Goal: Information Seeking & Learning: Learn about a topic

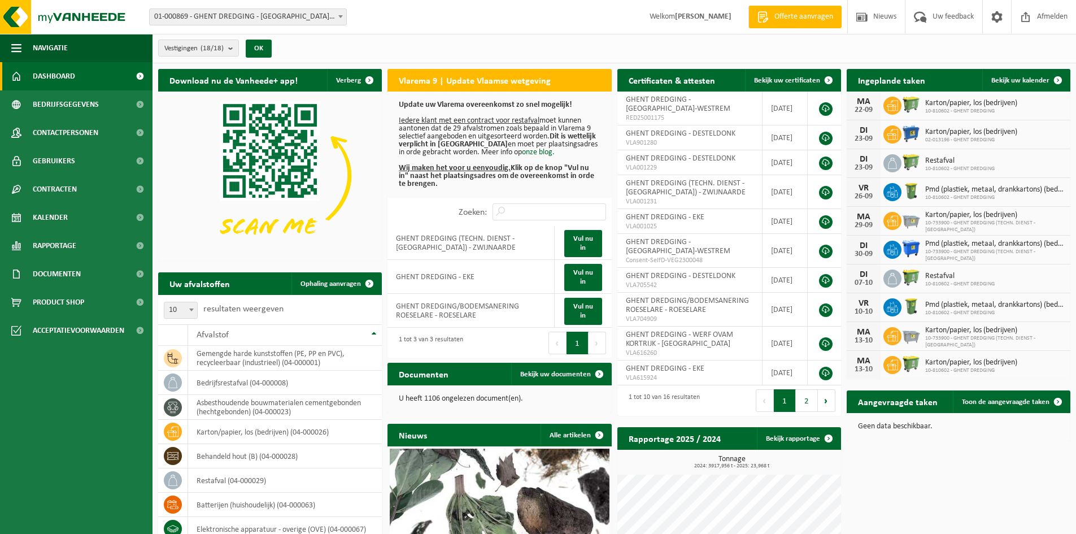
click at [319, 16] on span "01-000869 - GHENT DREDGING - [GEOGRAPHIC_DATA]-WESTREM" at bounding box center [248, 17] width 197 height 16
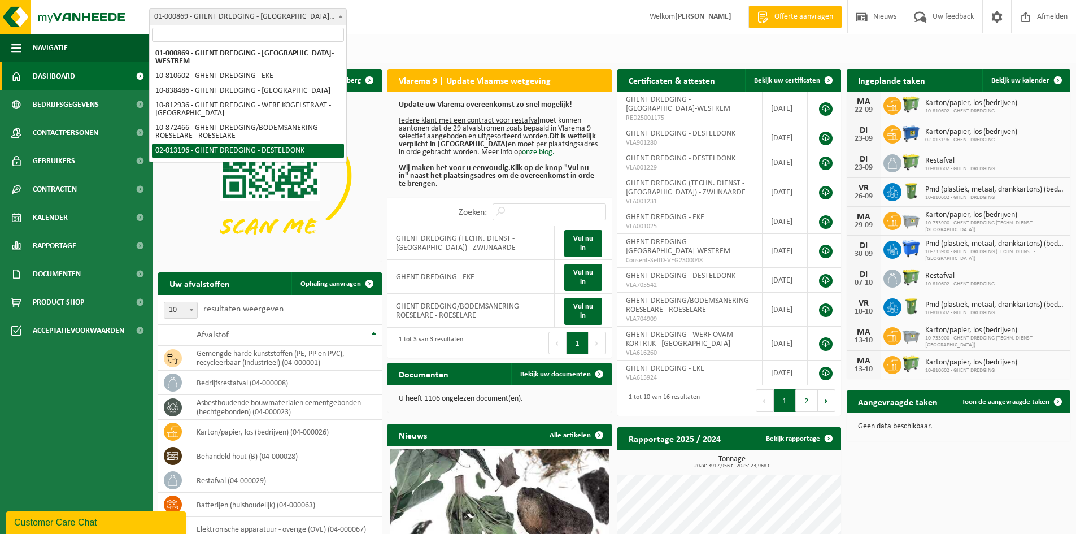
select select "2546"
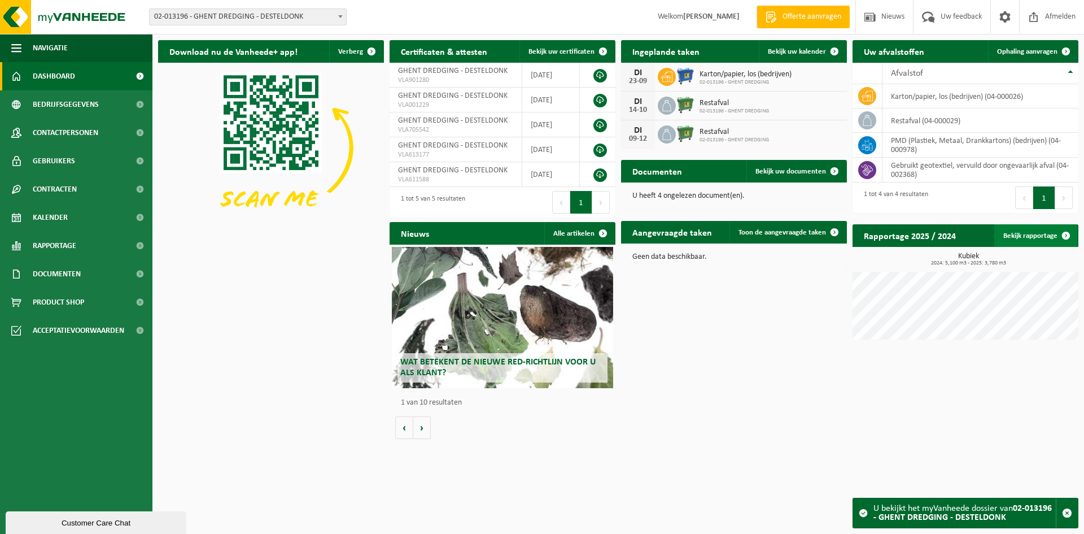
click at [1025, 230] on link "Bekijk rapportage" at bounding box center [1035, 235] width 83 height 23
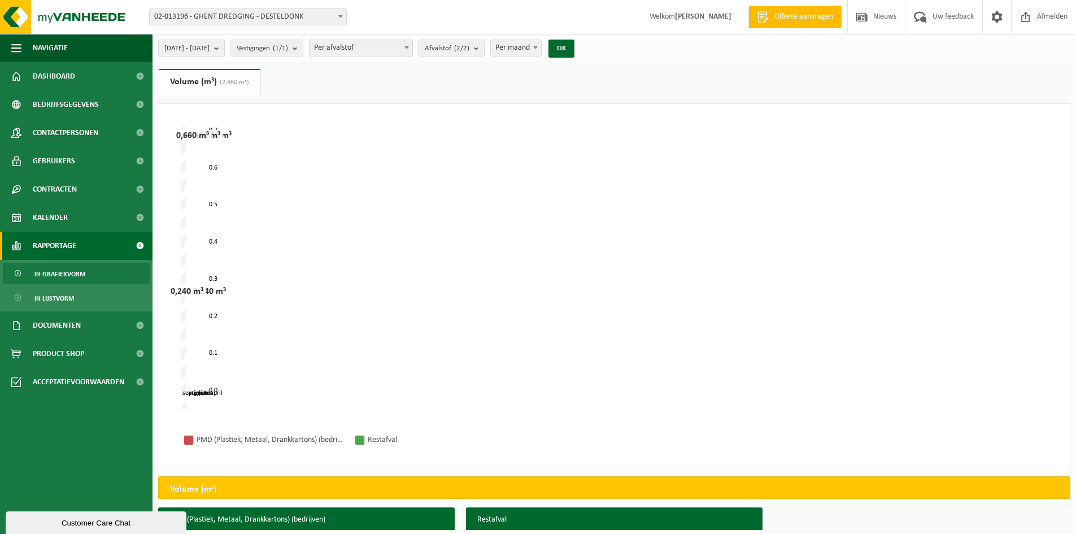
click at [224, 50] on b "submit" at bounding box center [219, 48] width 10 height 16
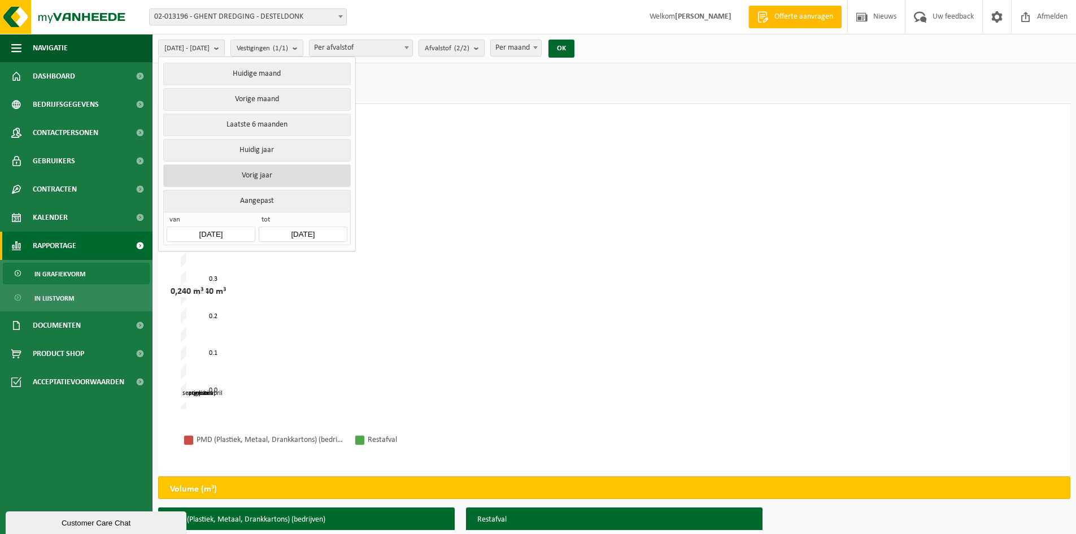
click at [273, 173] on button "Vorig jaar" at bounding box center [256, 175] width 187 height 23
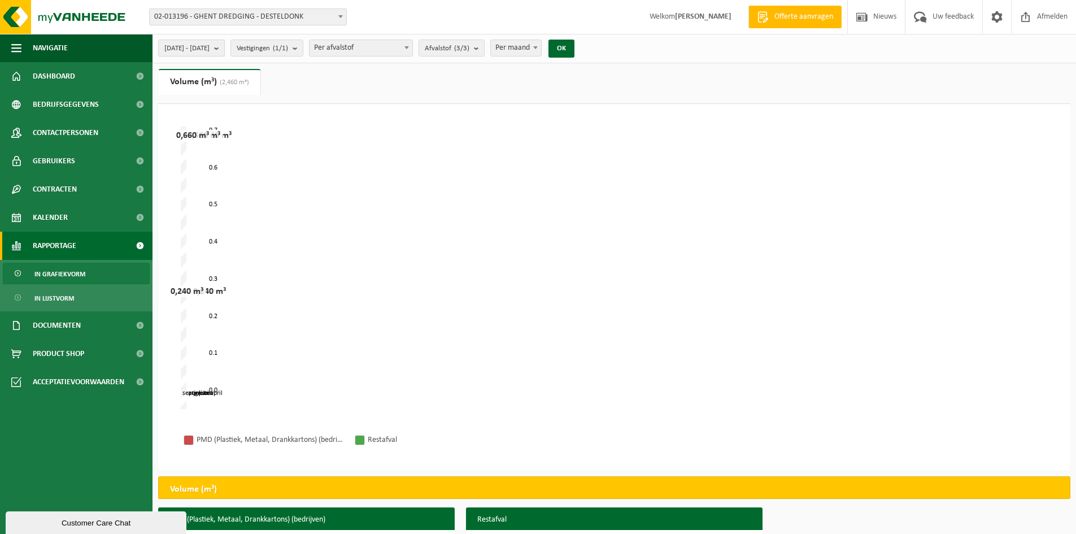
click at [224, 47] on b "submit" at bounding box center [219, 48] width 10 height 16
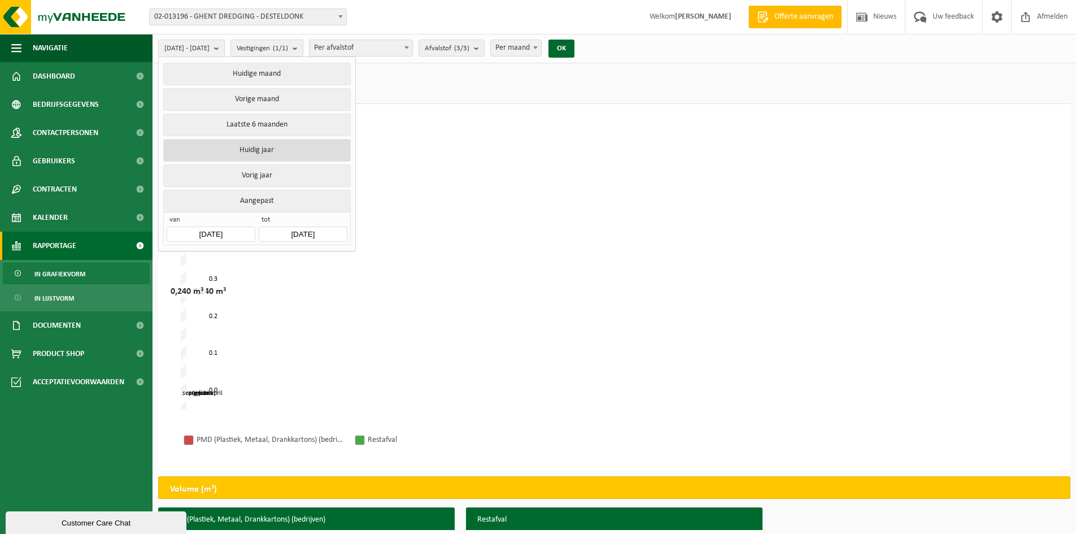
click at [276, 151] on button "Huidig jaar" at bounding box center [256, 150] width 187 height 23
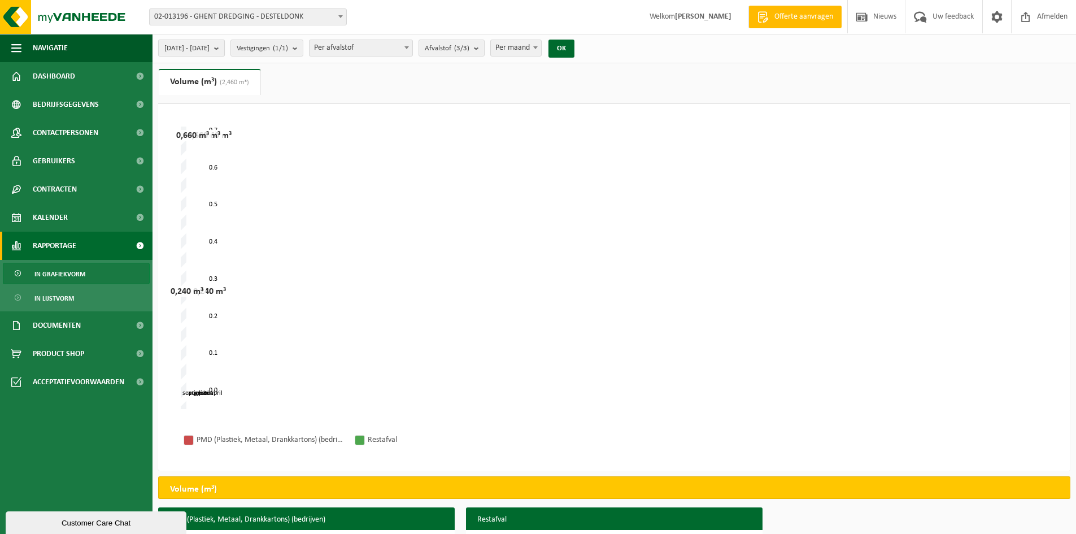
click at [224, 47] on b "submit" at bounding box center [219, 48] width 10 height 16
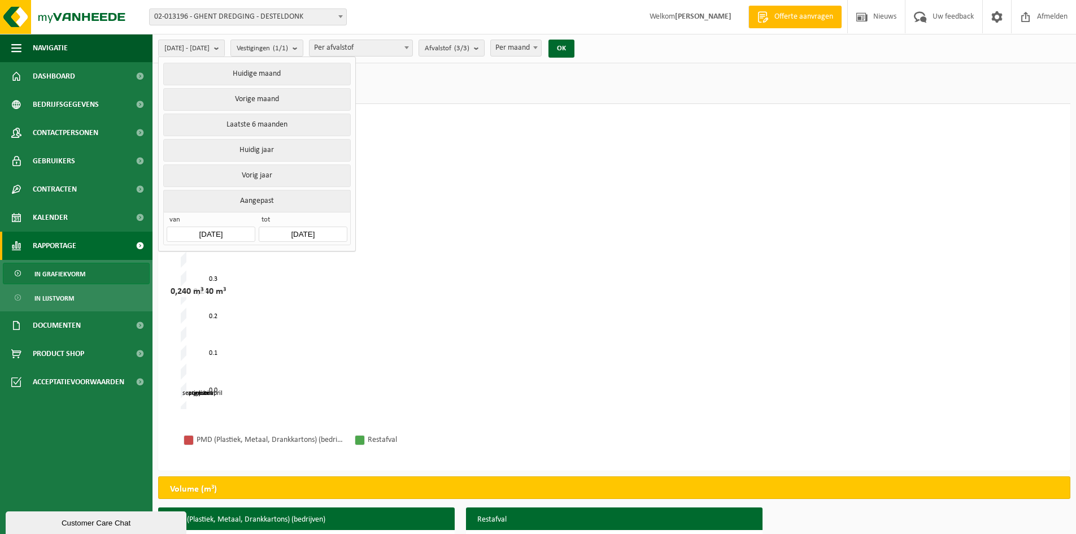
click at [321, 229] on input "2025-09-22" at bounding box center [303, 233] width 88 height 15
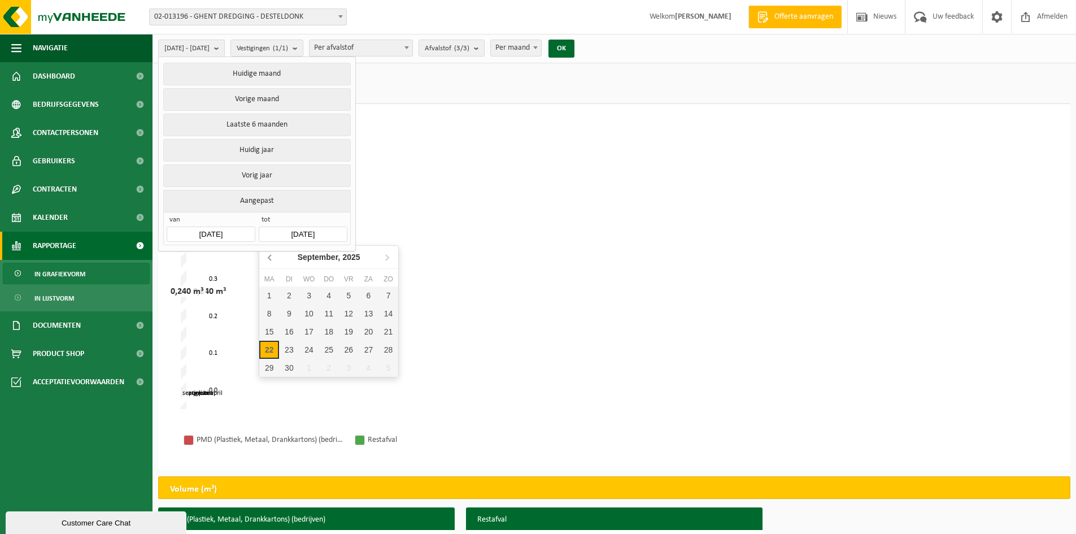
click at [270, 256] on icon at bounding box center [269, 258] width 3 height 6
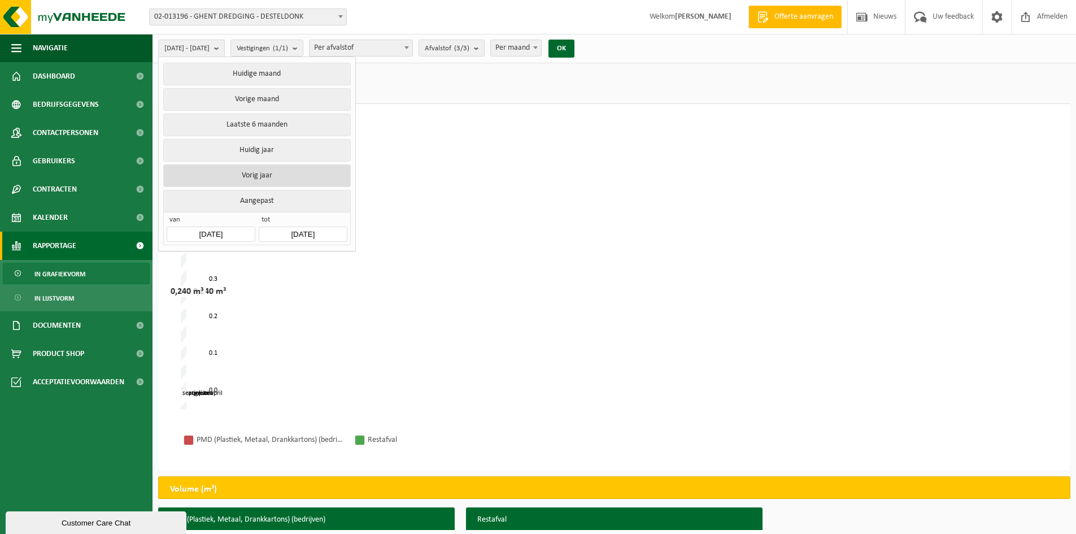
click at [286, 168] on button "Vorig jaar" at bounding box center [256, 175] width 187 height 23
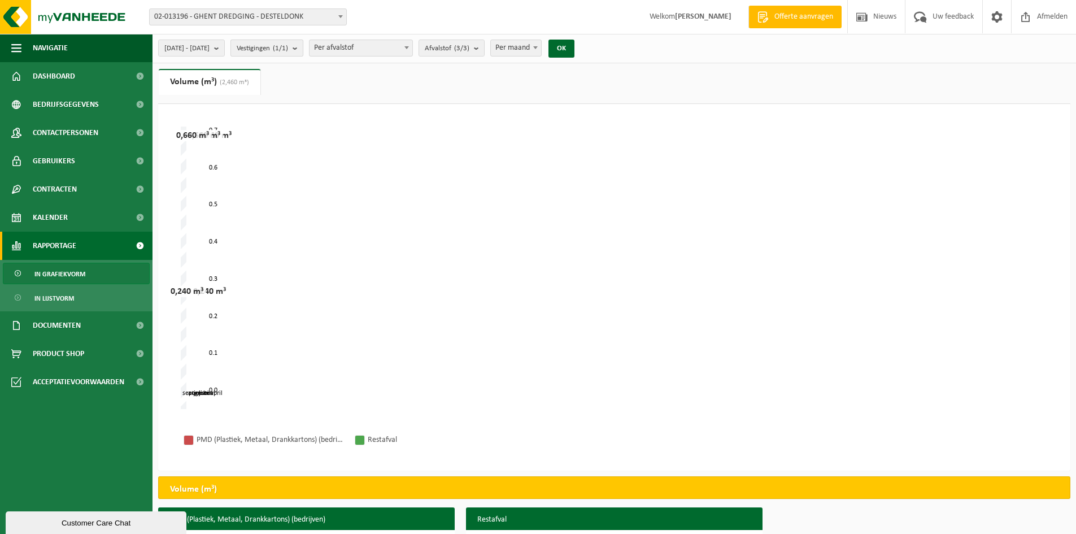
click at [303, 48] on b "submit" at bounding box center [298, 48] width 10 height 16
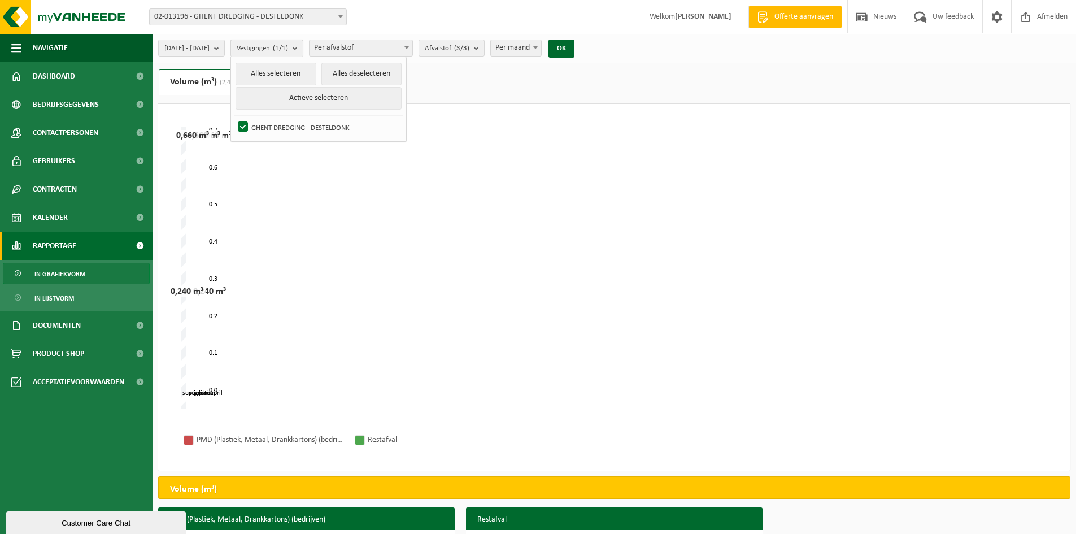
click at [303, 48] on b "submit" at bounding box center [298, 48] width 10 height 16
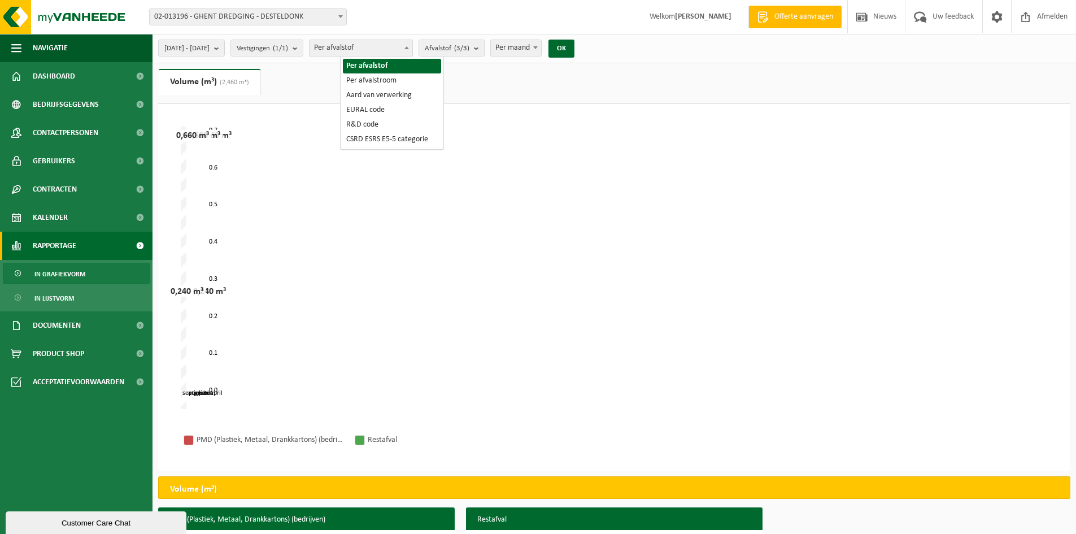
click at [403, 46] on span "Per afvalstof" at bounding box center [360, 48] width 103 height 16
click at [485, 81] on ul "Gewicht (t) Volume (m³) (2,460 m³)" at bounding box center [614, 86] width 912 height 35
click at [541, 46] on span at bounding box center [535, 47] width 11 height 15
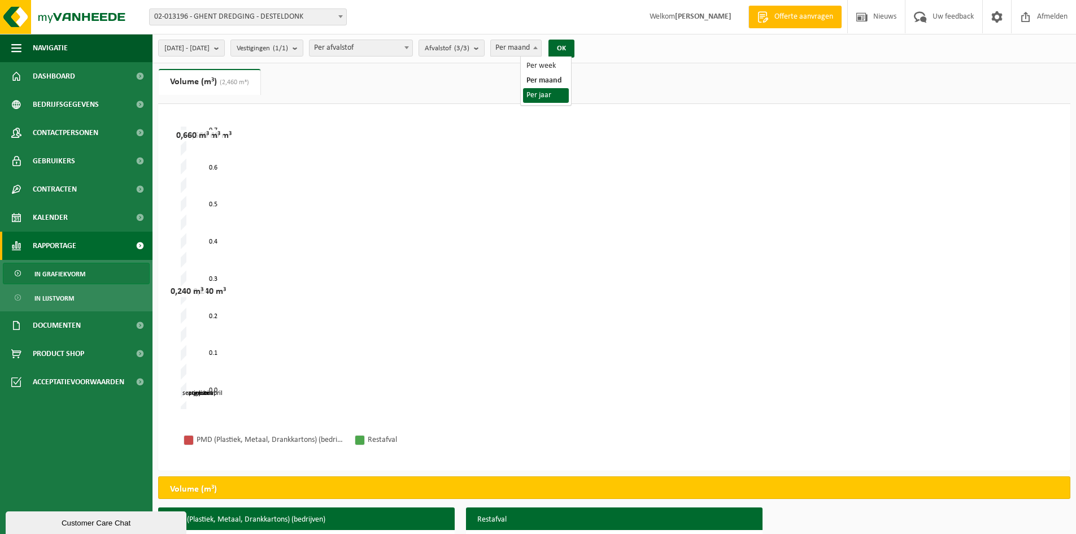
select select "3"
click at [574, 45] on button "OK" at bounding box center [561, 49] width 26 height 18
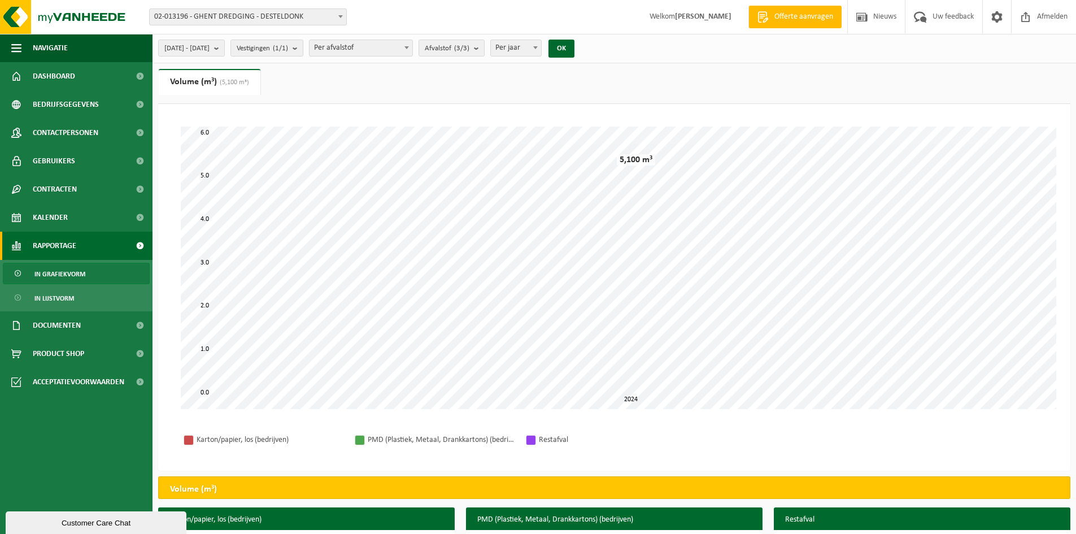
click at [368, 46] on span "Per afvalstof" at bounding box center [360, 48] width 103 height 16
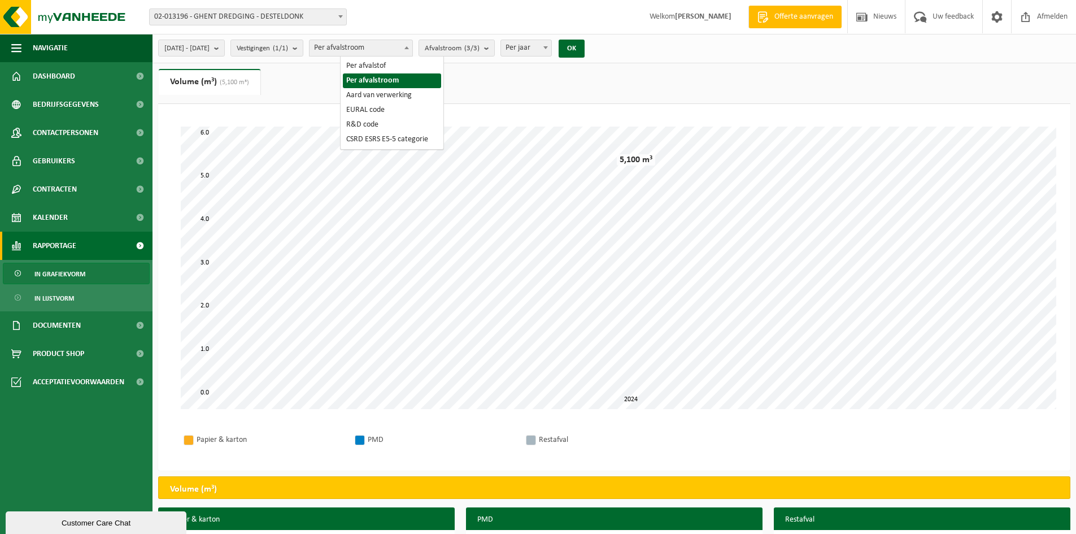
click at [394, 49] on span "Per afvalstroom" at bounding box center [360, 48] width 103 height 16
click at [380, 45] on span "EURAL code" at bounding box center [360, 48] width 103 height 16
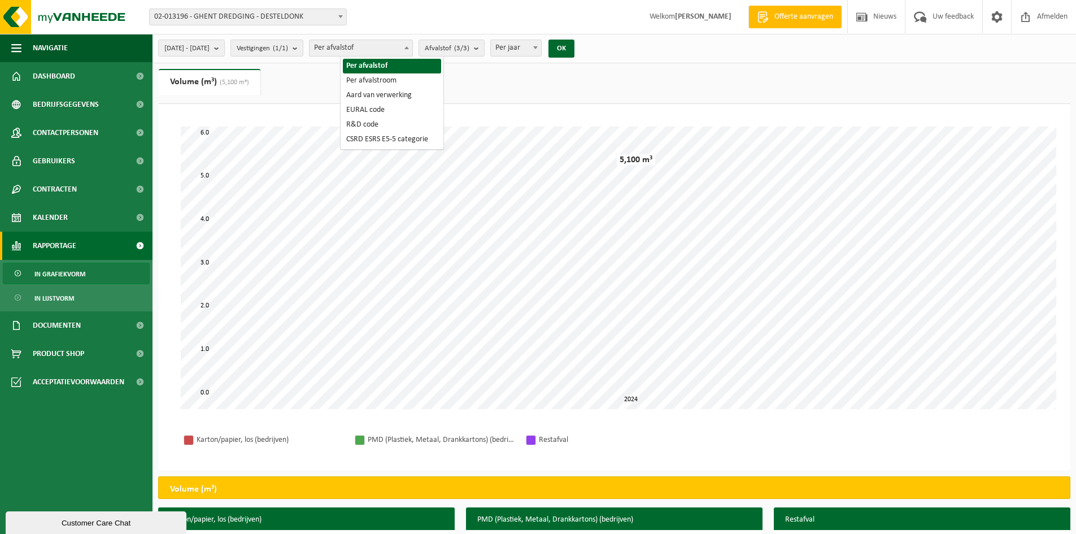
click at [373, 46] on span "Per afvalstof" at bounding box center [360, 48] width 103 height 16
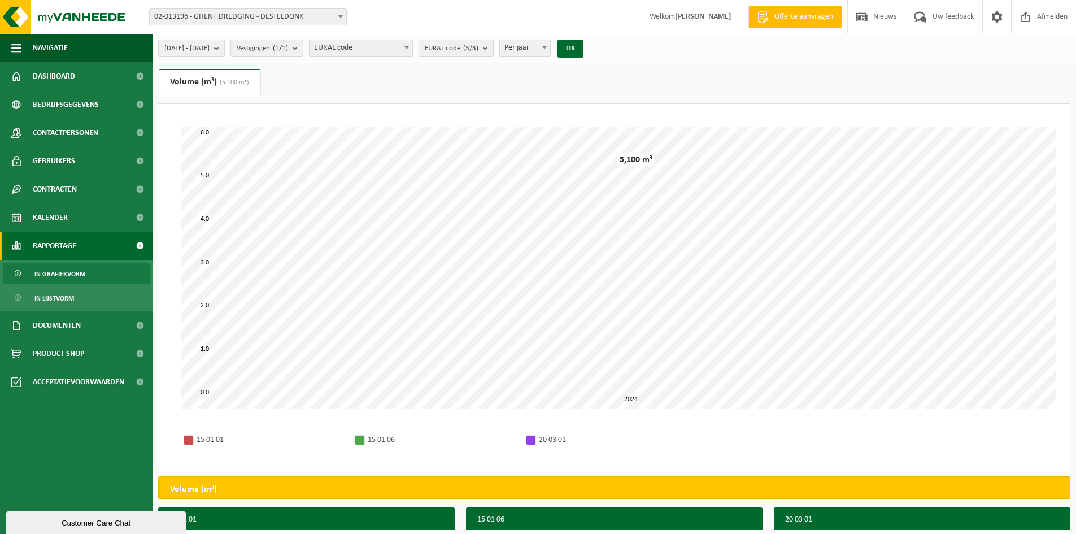
click at [403, 41] on span "EURAL code" at bounding box center [360, 48] width 103 height 16
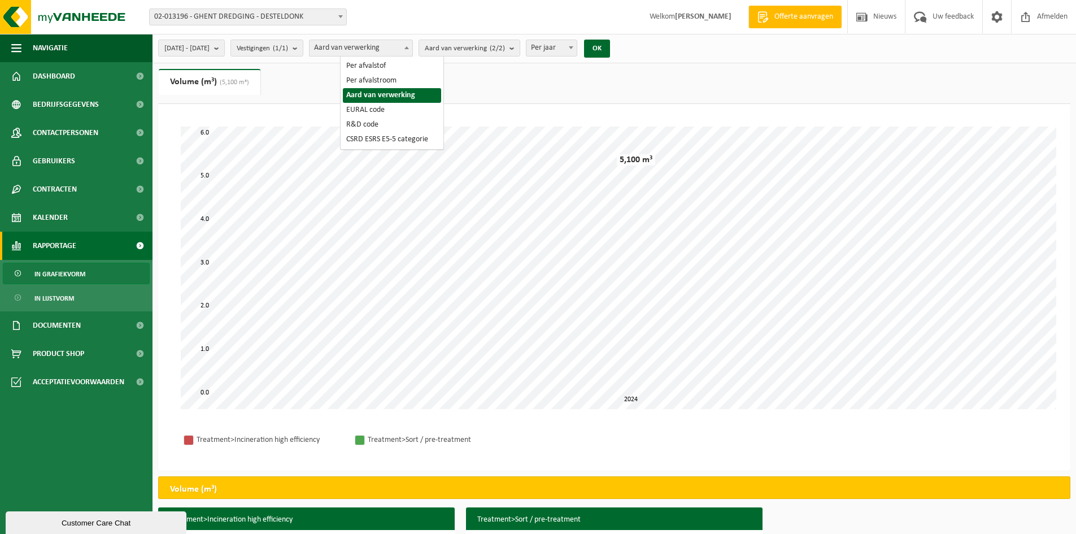
click at [409, 47] on b at bounding box center [406, 47] width 5 height 3
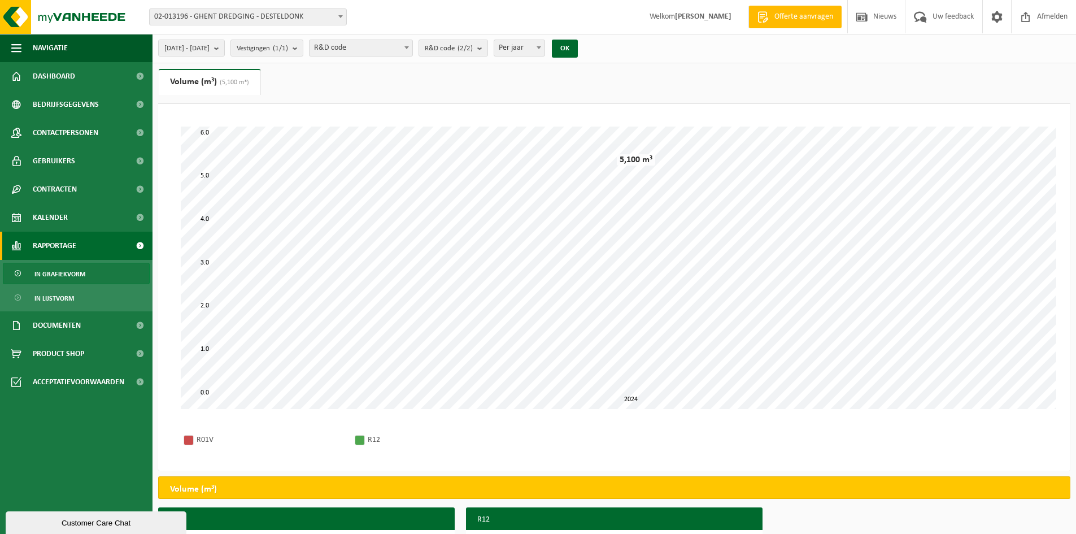
click at [368, 40] on span "R&D code" at bounding box center [361, 48] width 104 height 17
select select "3"
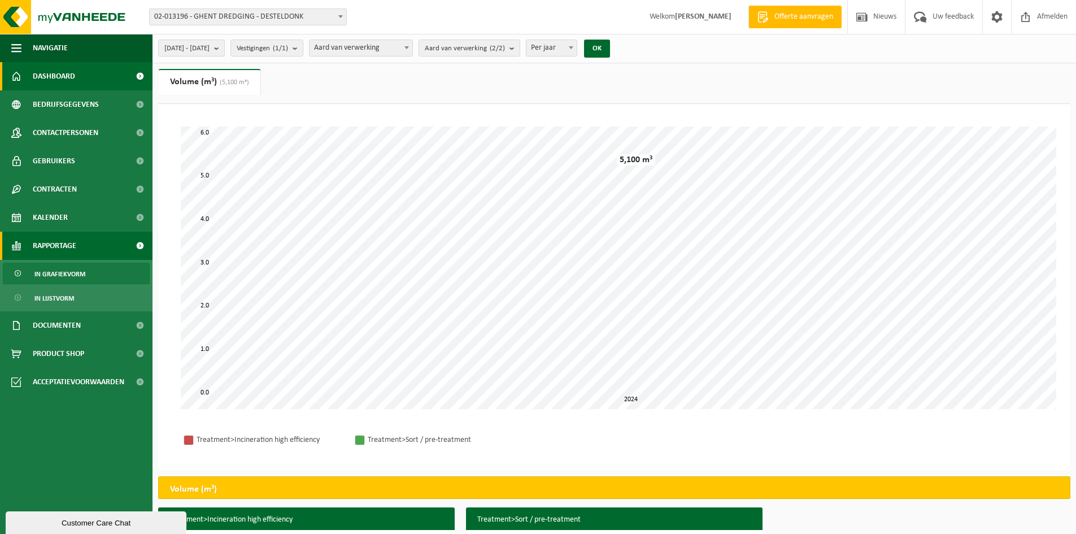
click at [90, 75] on link "Dashboard" at bounding box center [76, 76] width 152 height 28
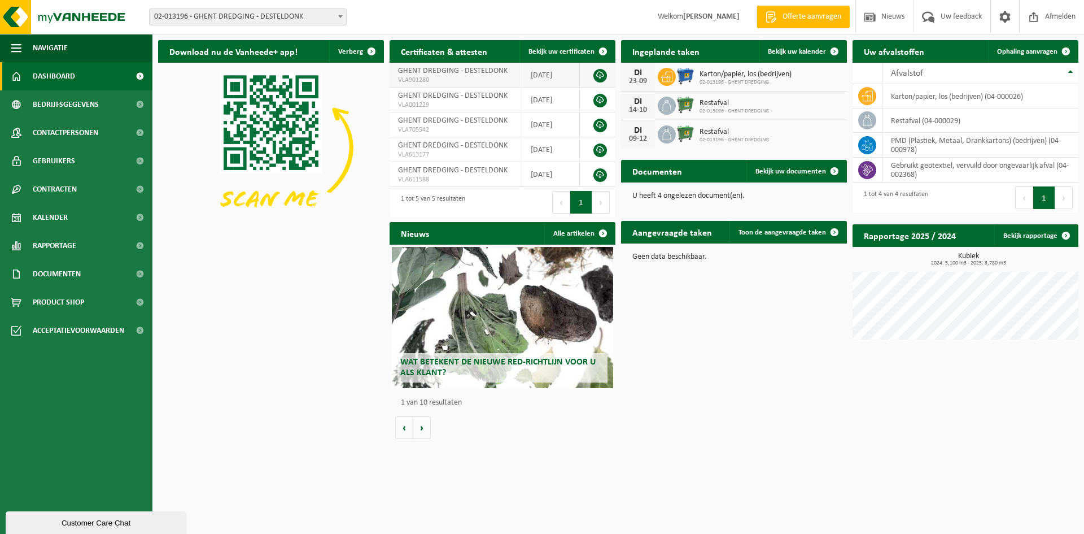
click at [478, 77] on span "VLA901280" at bounding box center [455, 80] width 115 height 9
click at [451, 81] on span "VLA901280" at bounding box center [455, 80] width 115 height 9
drag, startPoint x: 558, startPoint y: 75, endPoint x: 568, endPoint y: 49, distance: 27.4
click at [557, 75] on td "[DATE]" at bounding box center [551, 75] width 58 height 25
click at [568, 49] on span "Bekijk uw certificaten" at bounding box center [562, 51] width 66 height 7
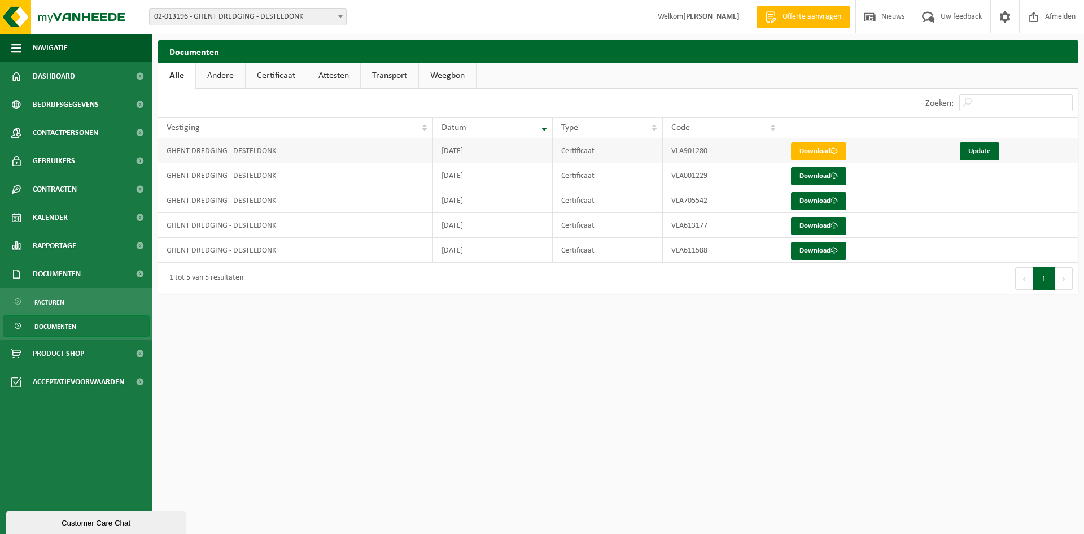
click at [268, 146] on td "GHENT DREDGING - DESTELDONK" at bounding box center [295, 150] width 275 height 25
click at [255, 173] on td "GHENT DREDGING - DESTELDONK" at bounding box center [295, 175] width 275 height 25
click at [835, 176] on span at bounding box center [834, 175] width 7 height 7
click at [218, 81] on link "Andere" at bounding box center [220, 76] width 49 height 26
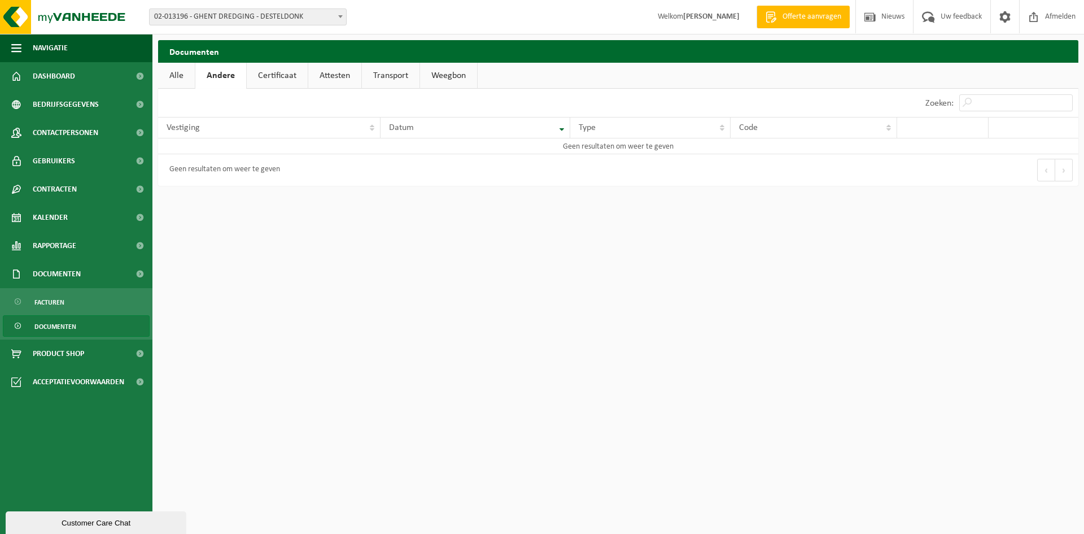
click at [267, 77] on link "Certificaat" at bounding box center [277, 76] width 61 height 26
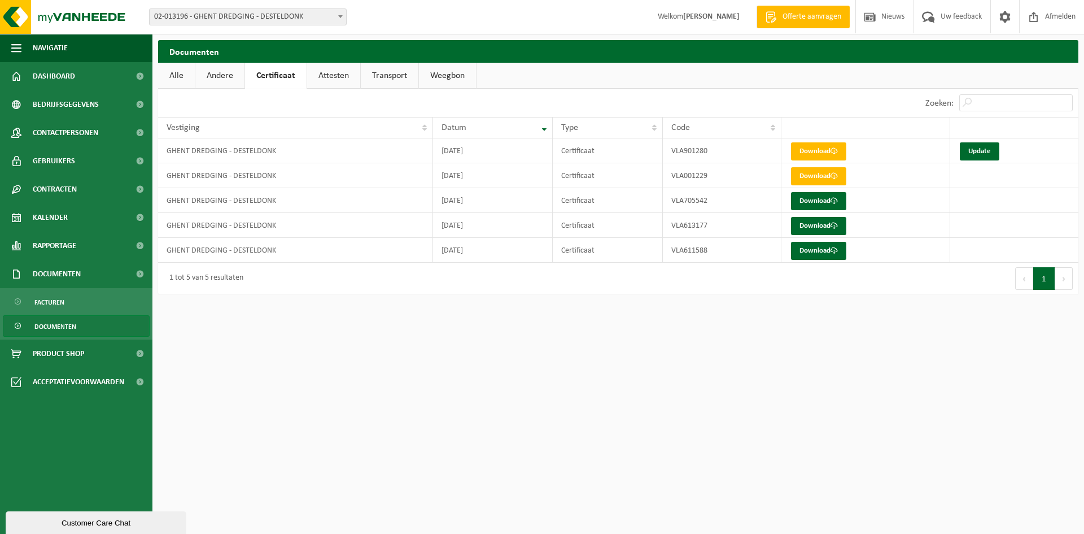
click at [337, 72] on link "Attesten" at bounding box center [333, 76] width 53 height 26
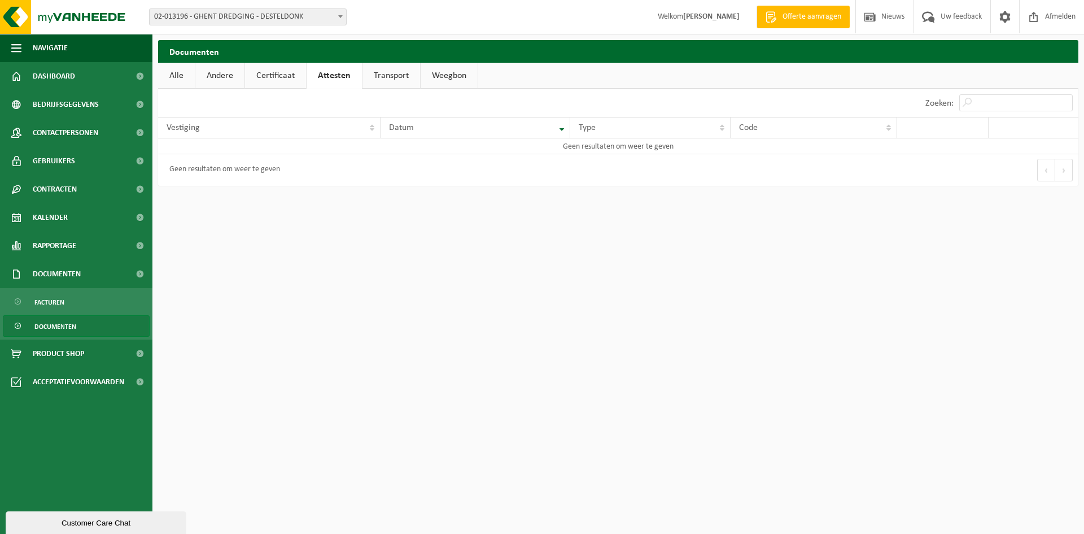
click at [391, 72] on link "Transport" at bounding box center [392, 76] width 58 height 26
click at [452, 60] on h2 "Documenten" at bounding box center [618, 51] width 920 height 22
click at [452, 76] on link "Weegbon" at bounding box center [449, 76] width 57 height 26
click at [390, 80] on link "Transport" at bounding box center [389, 76] width 58 height 26
click at [317, 80] on link "Attesten" at bounding box center [333, 76] width 53 height 26
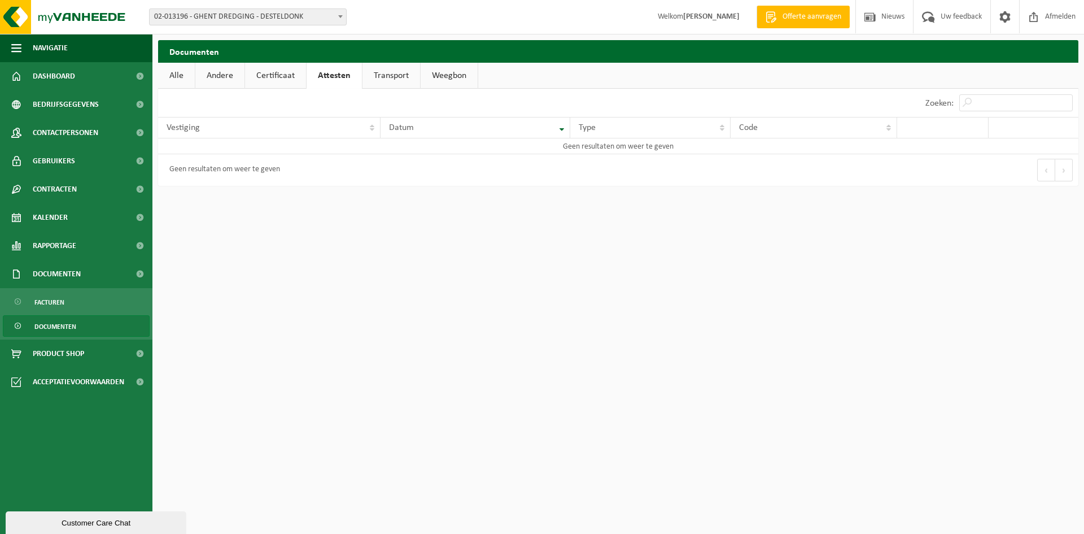
click at [272, 72] on link "Certificaat" at bounding box center [275, 76] width 61 height 26
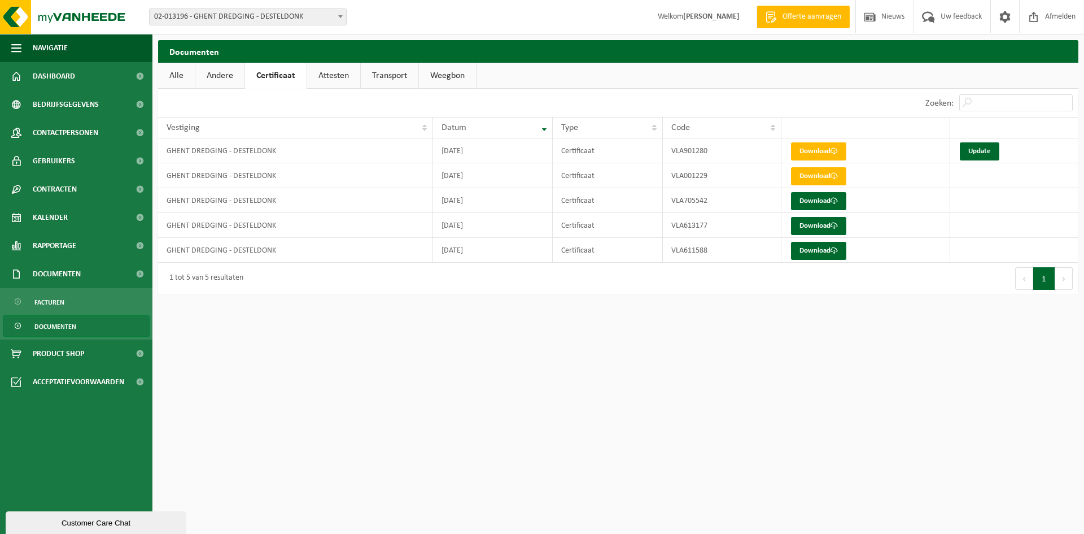
click at [76, 325] on link "Documenten" at bounding box center [76, 325] width 147 height 21
click at [221, 77] on link "Andere" at bounding box center [220, 76] width 49 height 26
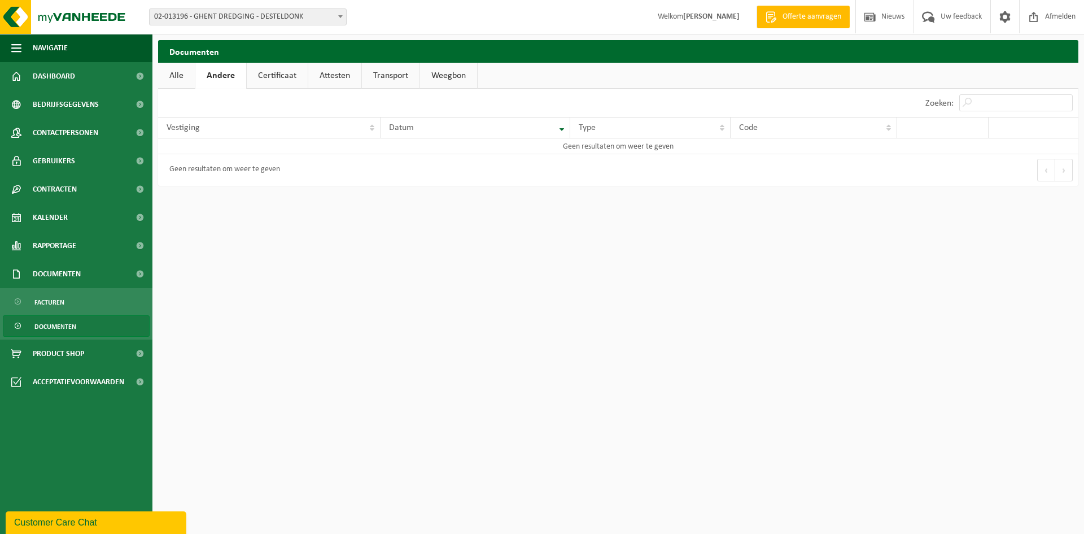
click at [274, 79] on link "Certificaat" at bounding box center [277, 76] width 61 height 26
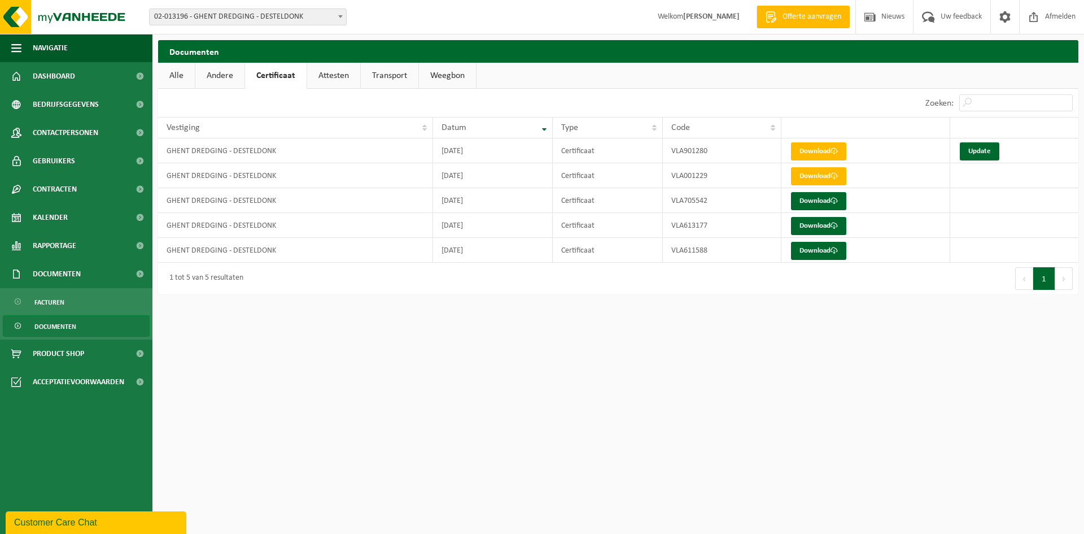
click at [324, 72] on link "Attesten" at bounding box center [333, 76] width 53 height 26
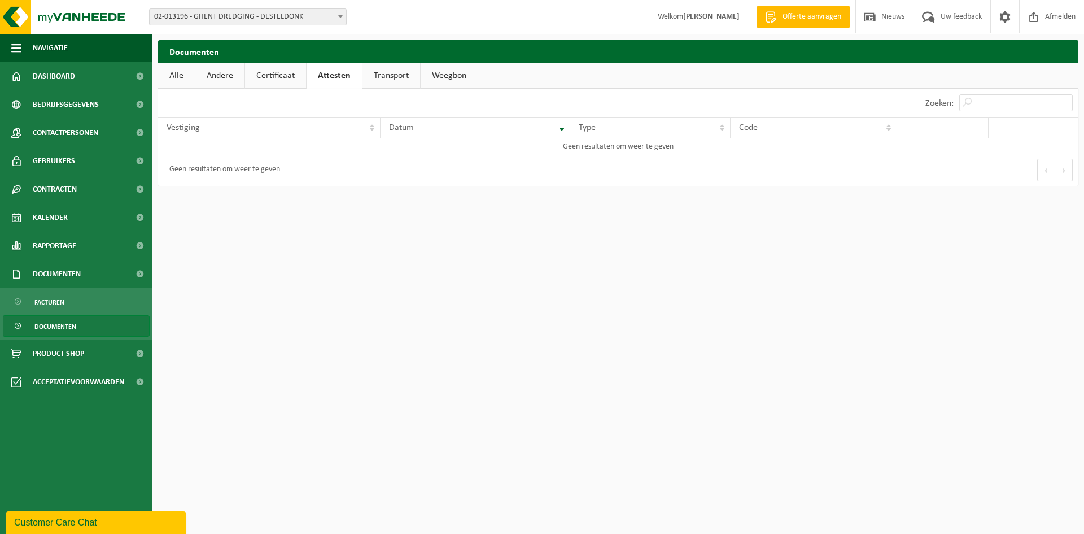
click at [363, 73] on link "Transport" at bounding box center [392, 76] width 58 height 26
click at [443, 68] on link "Weegbon" at bounding box center [449, 76] width 57 height 26
click at [84, 248] on link "Rapportage" at bounding box center [76, 246] width 152 height 28
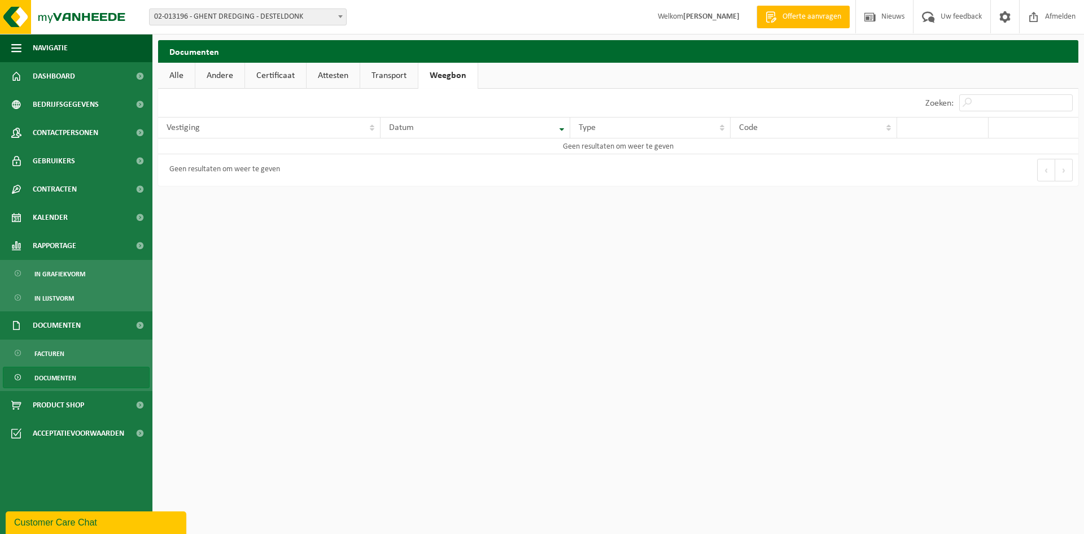
click at [202, 11] on span "02-013196 - GHENT DREDGING - DESTELDONK" at bounding box center [248, 17] width 197 height 16
select select "90"
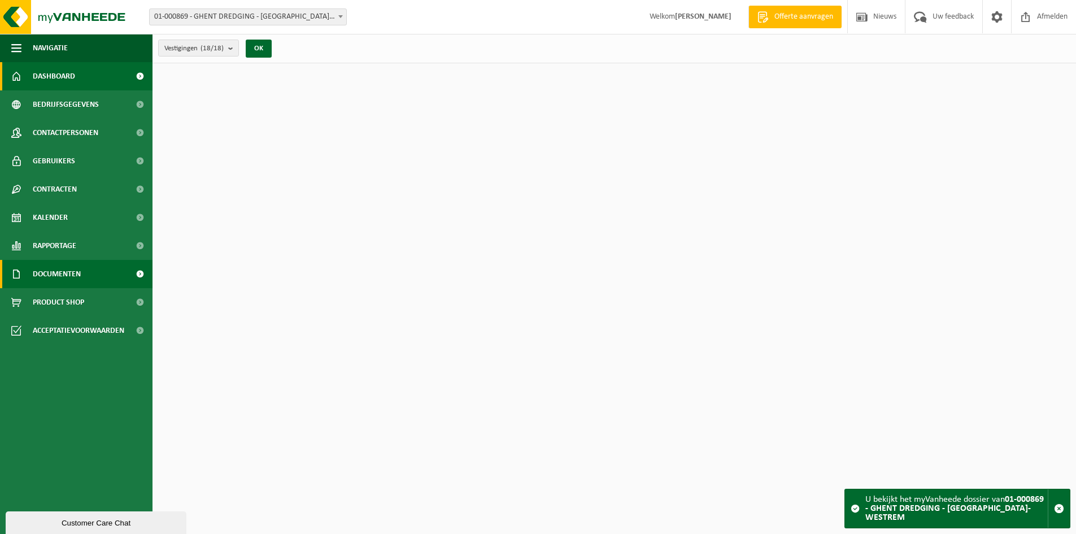
click at [64, 264] on span "Documenten" at bounding box center [57, 274] width 48 height 28
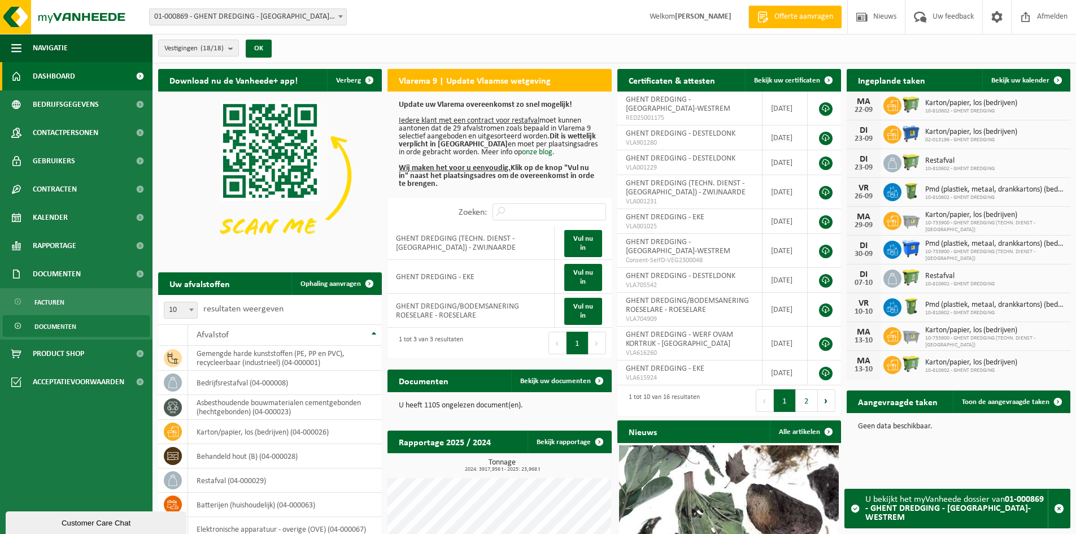
click at [73, 323] on span "Documenten" at bounding box center [55, 326] width 42 height 21
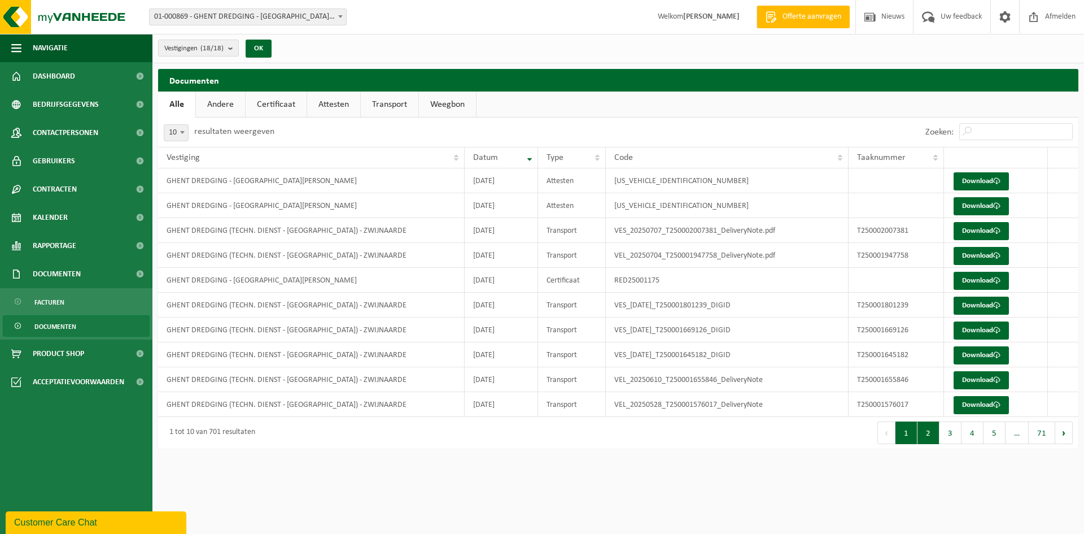
click at [930, 429] on button "2" at bounding box center [929, 432] width 22 height 23
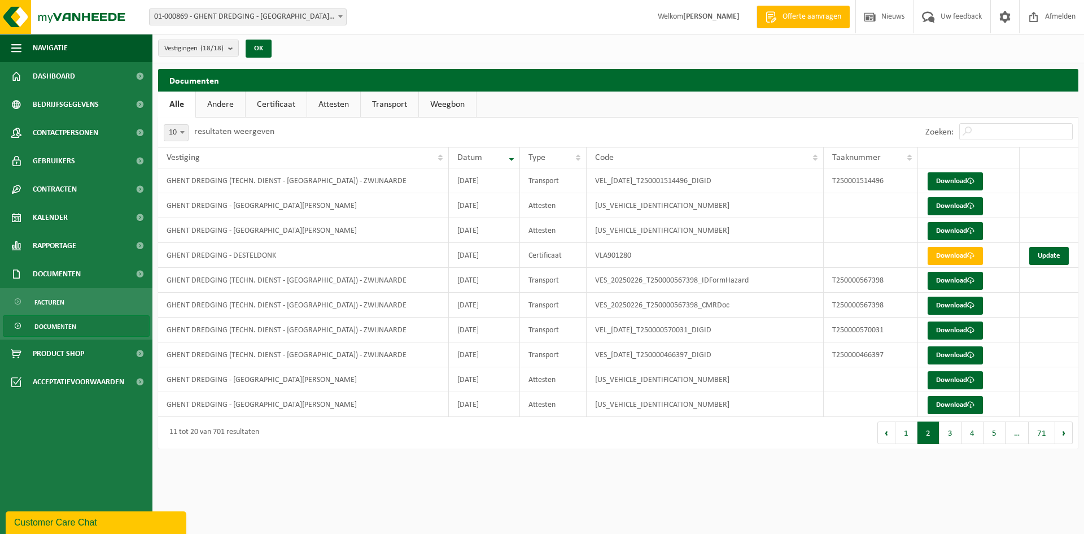
click at [951, 431] on button "3" at bounding box center [951, 432] width 22 height 23
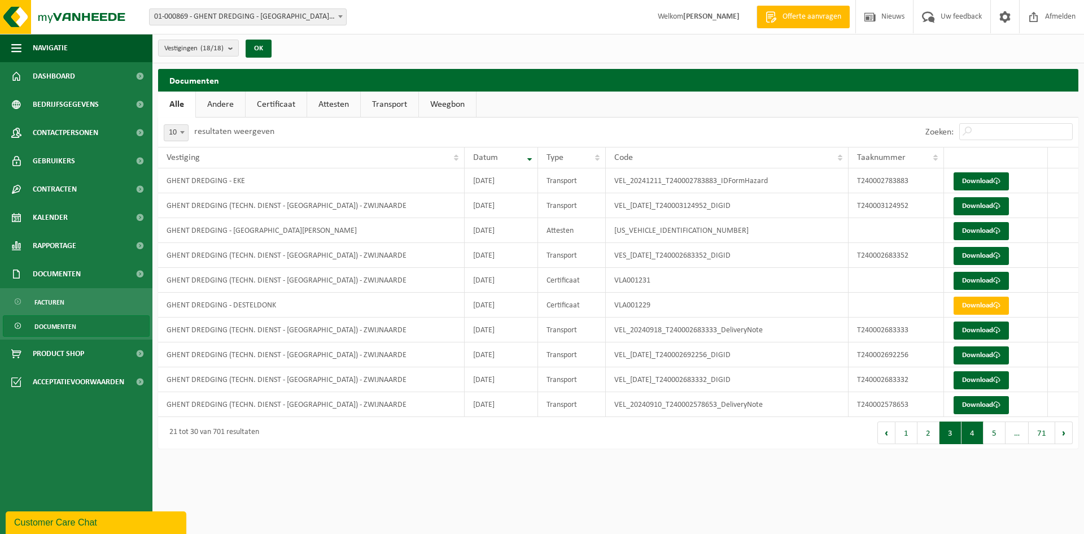
click at [977, 440] on button "4" at bounding box center [973, 432] width 22 height 23
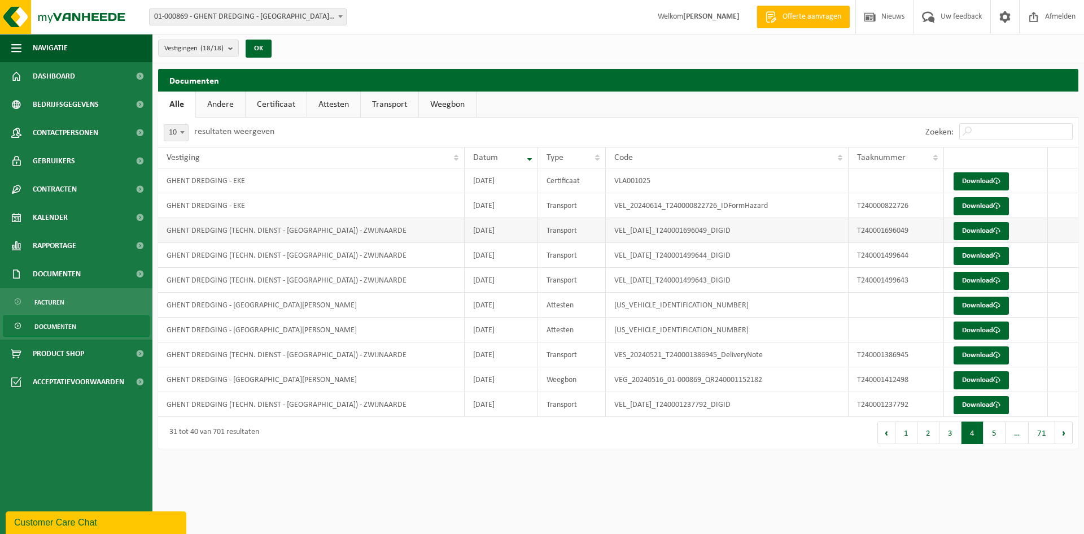
click at [331, 231] on td "GHENT DREDGING (TECHN. DIENST - [GEOGRAPHIC_DATA]) - ZWIJNAARDE" at bounding box center [311, 230] width 307 height 25
click at [964, 232] on link "Download" at bounding box center [981, 231] width 55 height 18
click at [279, 13] on span "01-000869 - GHENT DREDGING - [GEOGRAPHIC_DATA]-WESTREM" at bounding box center [248, 17] width 197 height 16
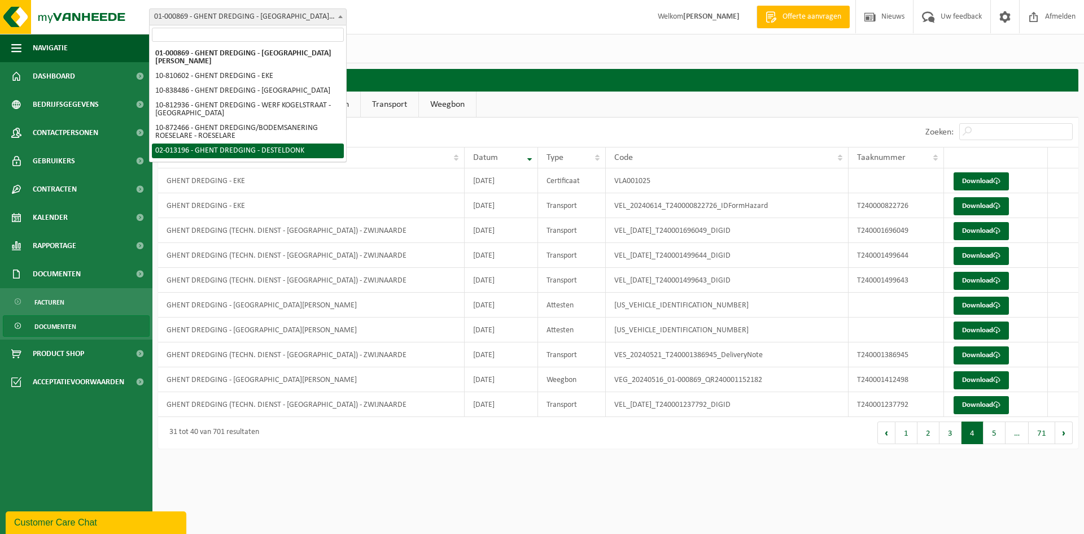
select select "2546"
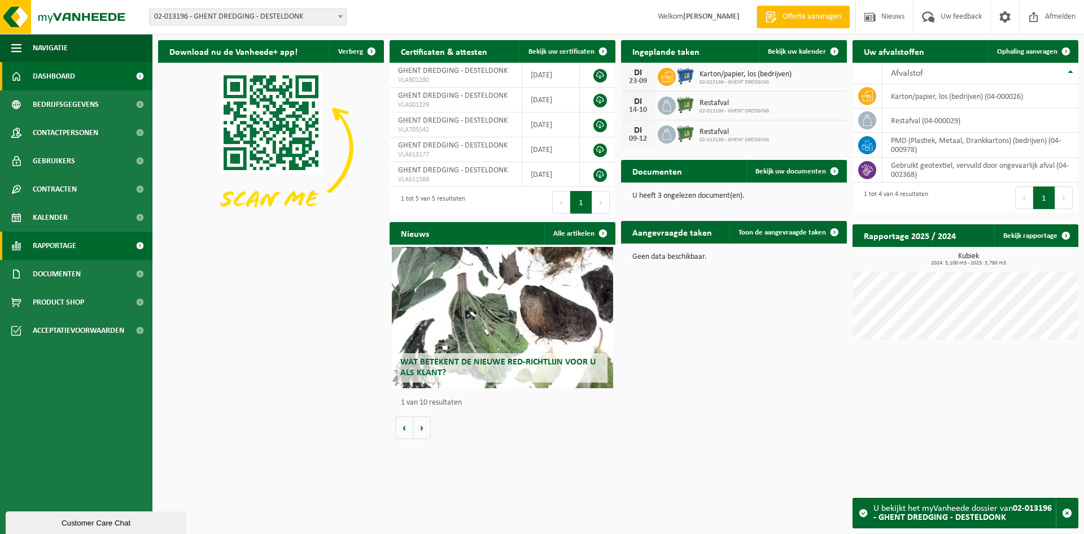
click at [81, 246] on link "Rapportage" at bounding box center [76, 246] width 152 height 28
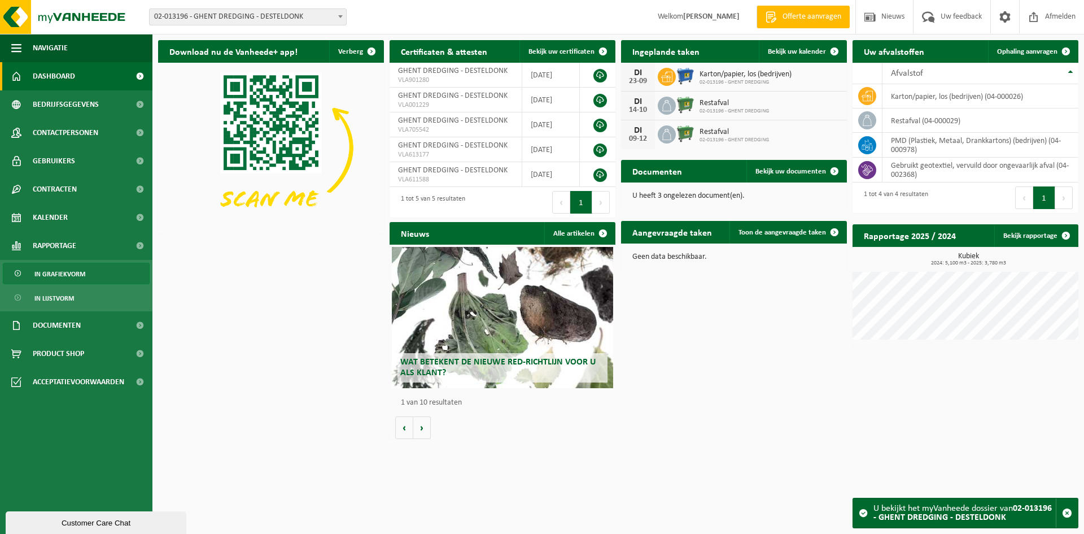
click at [81, 281] on span "In grafiekvorm" at bounding box center [59, 273] width 51 height 21
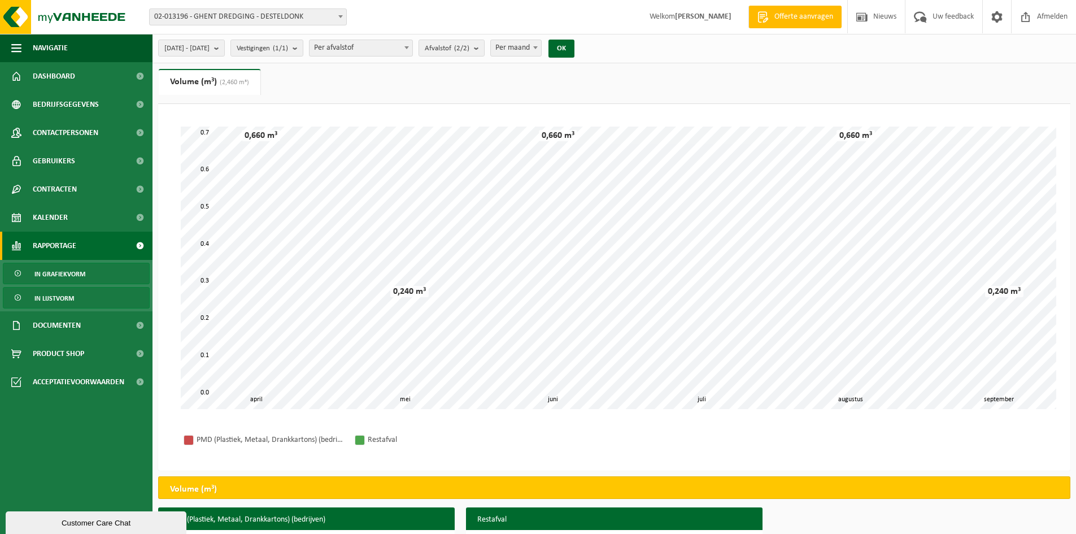
click at [74, 297] on link "In lijstvorm" at bounding box center [76, 297] width 147 height 21
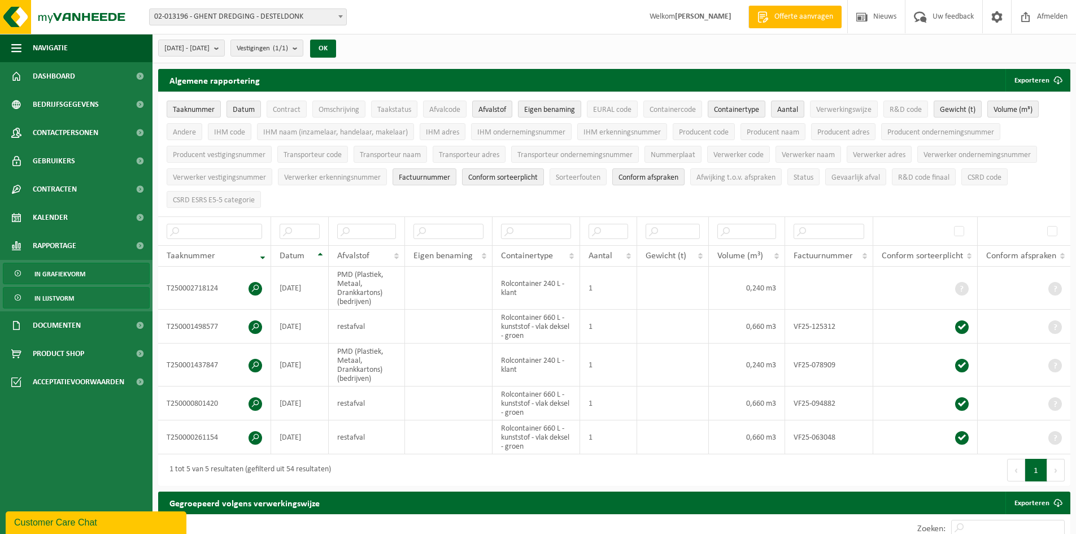
click at [68, 281] on span "In grafiekvorm" at bounding box center [59, 273] width 51 height 21
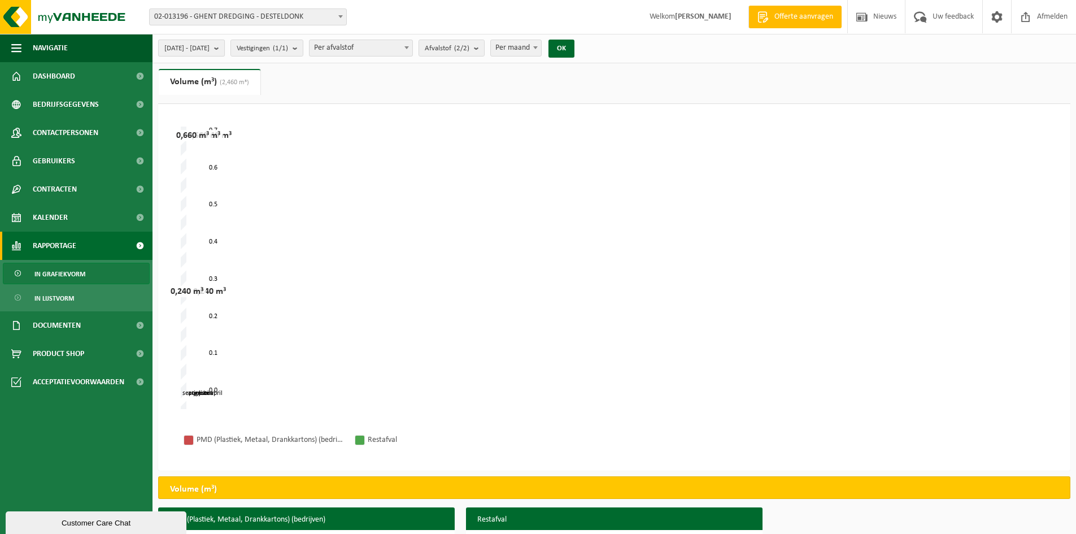
click at [209, 50] on span "[DATE] - [DATE]" at bounding box center [186, 48] width 45 height 17
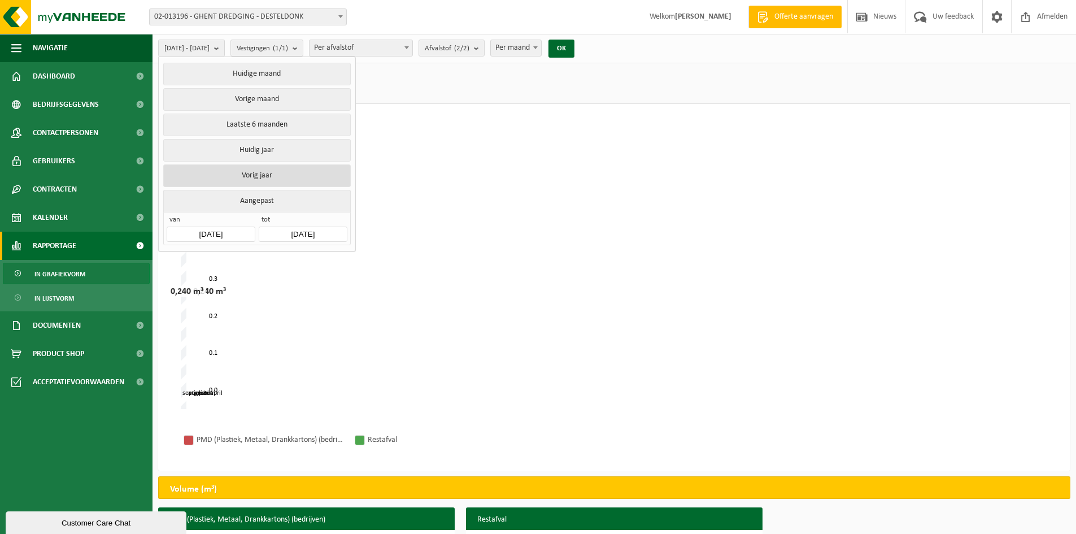
click at [276, 176] on button "Vorig jaar" at bounding box center [256, 175] width 187 height 23
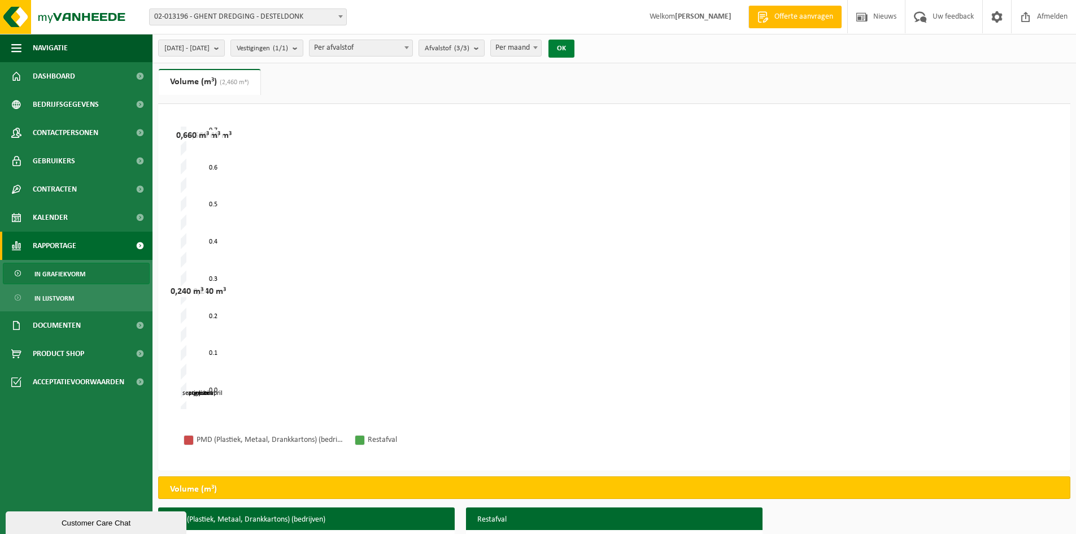
click at [574, 46] on button "OK" at bounding box center [561, 49] width 26 height 18
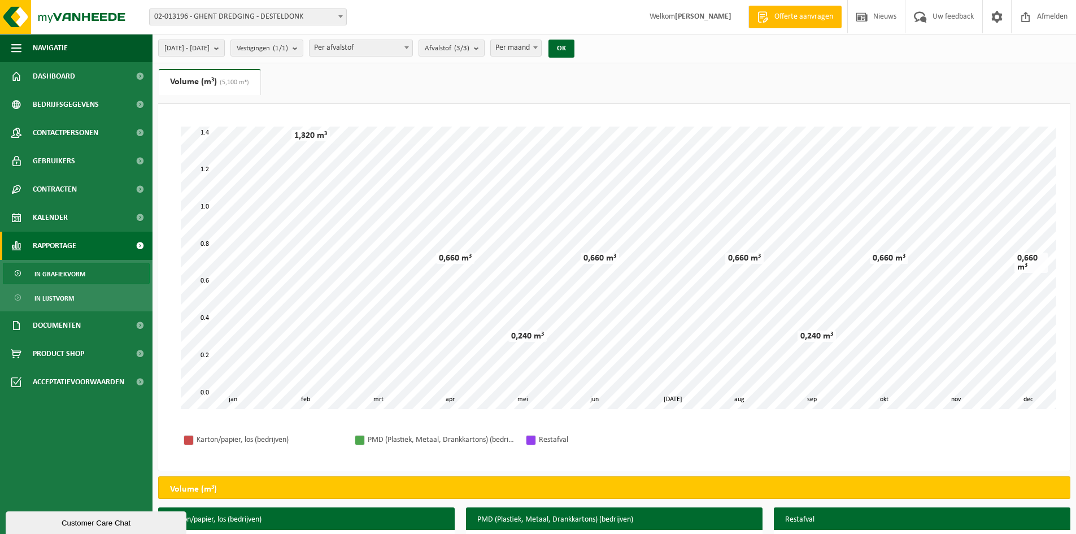
click at [208, 42] on span "2024-01-01 - 2024-12-31" at bounding box center [186, 48] width 45 height 17
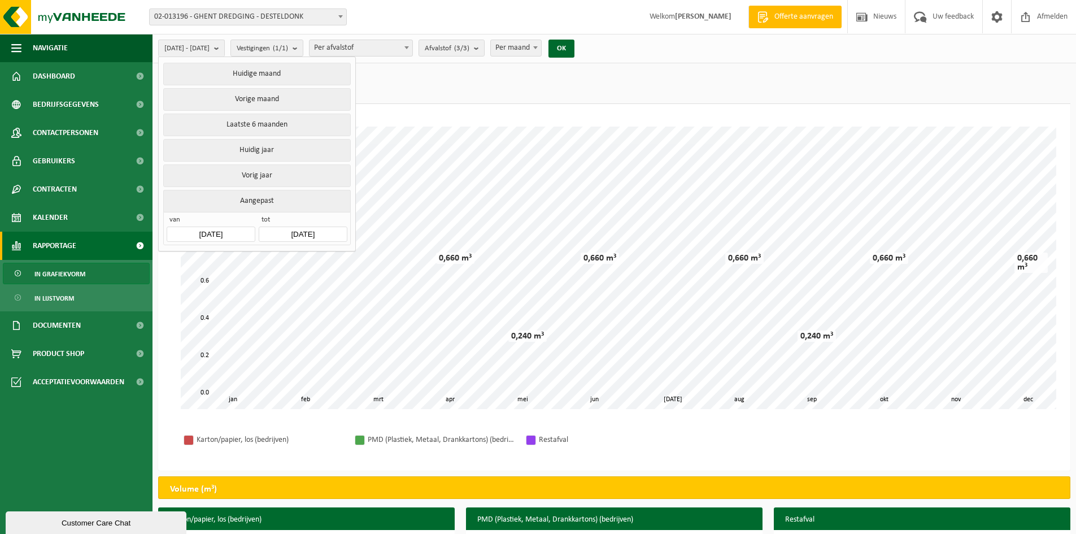
click at [293, 228] on input "2024-12-31" at bounding box center [303, 233] width 88 height 15
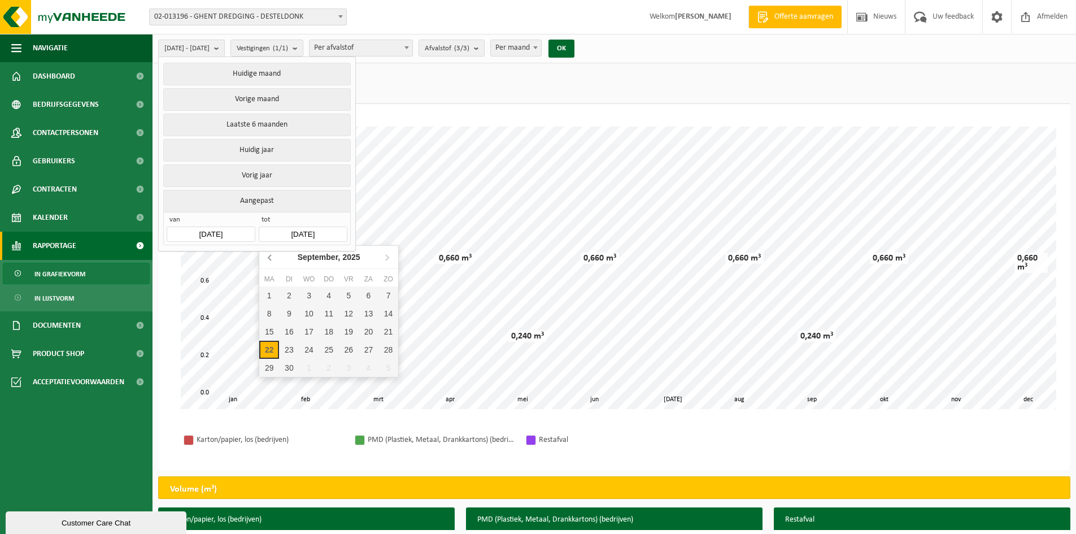
click at [269, 256] on icon at bounding box center [269, 258] width 3 height 6
click at [268, 256] on icon at bounding box center [270, 257] width 18 height 18
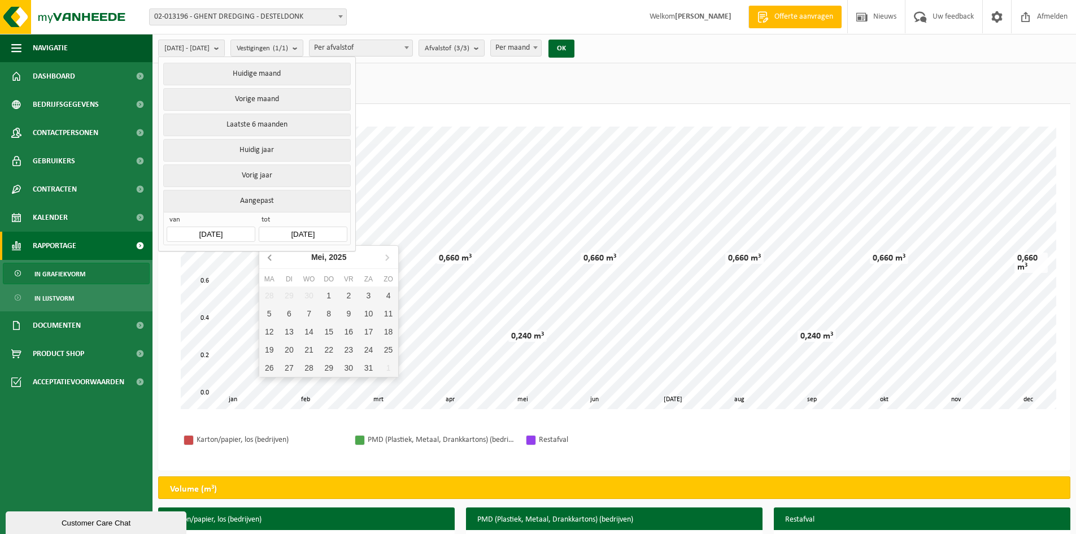
click at [268, 256] on nav "Mei, 2025" at bounding box center [328, 257] width 139 height 23
click at [268, 256] on nav "April, 2025" at bounding box center [328, 257] width 139 height 23
click at [267, 256] on nav "April, 2025" at bounding box center [328, 257] width 139 height 23
click at [285, 296] on div "1" at bounding box center [289, 295] width 20 height 18
type input "[DATE]"
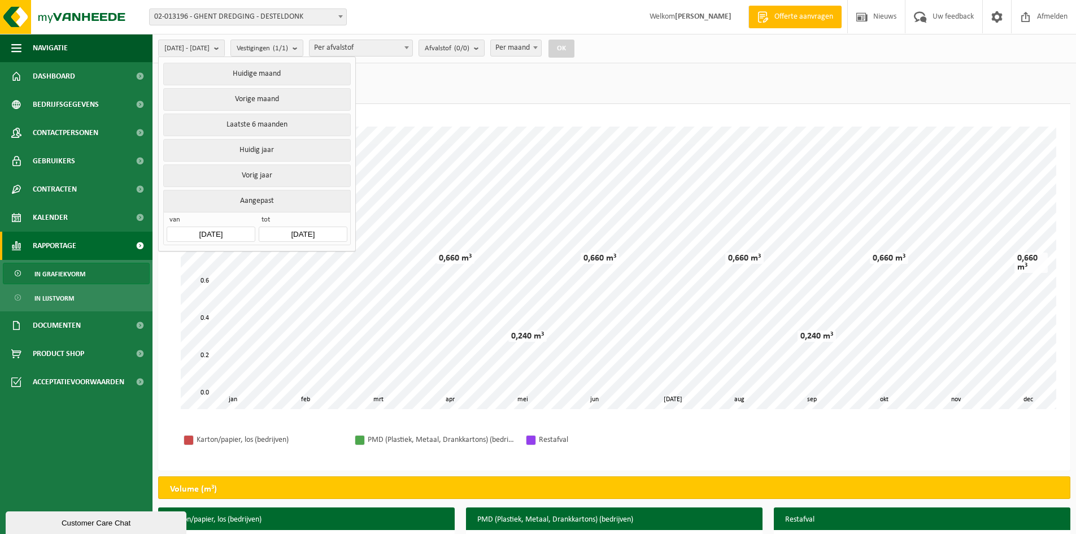
click at [239, 233] on input "[DATE]" at bounding box center [211, 233] width 88 height 15
click at [178, 263] on icon at bounding box center [178, 257] width 18 height 18
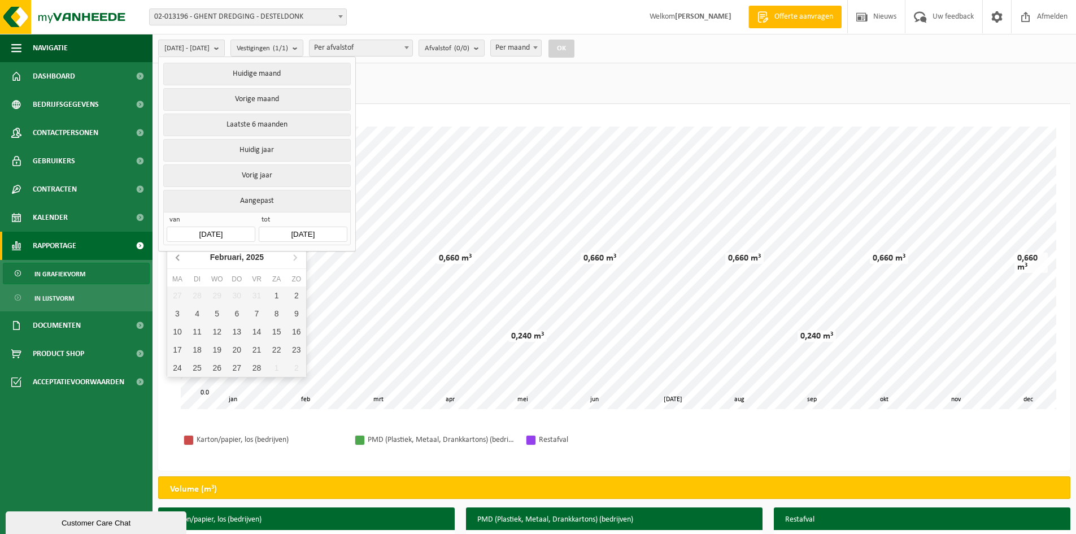
click at [177, 263] on icon at bounding box center [178, 257] width 18 height 18
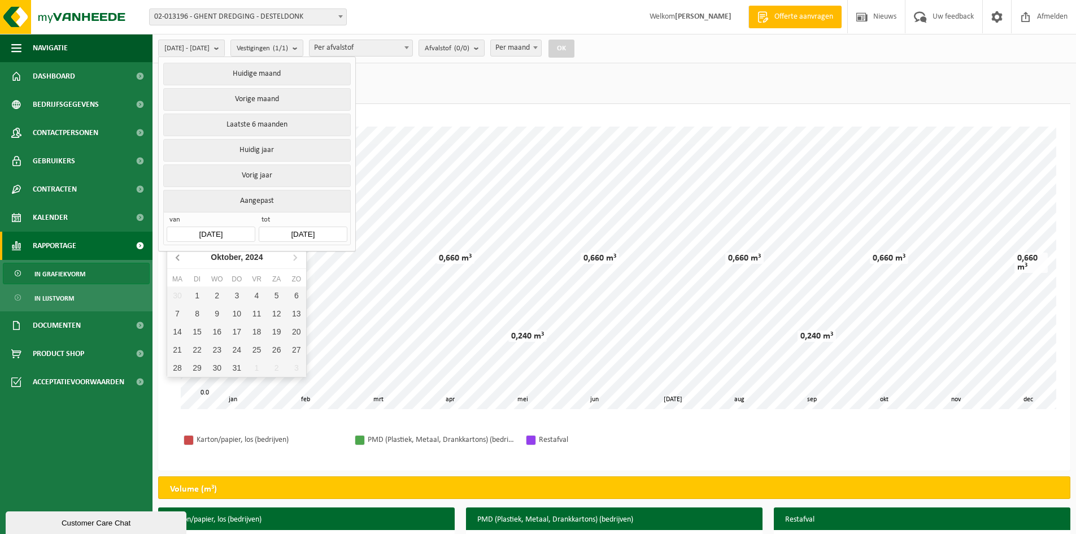
click at [177, 263] on icon at bounding box center [178, 257] width 18 height 18
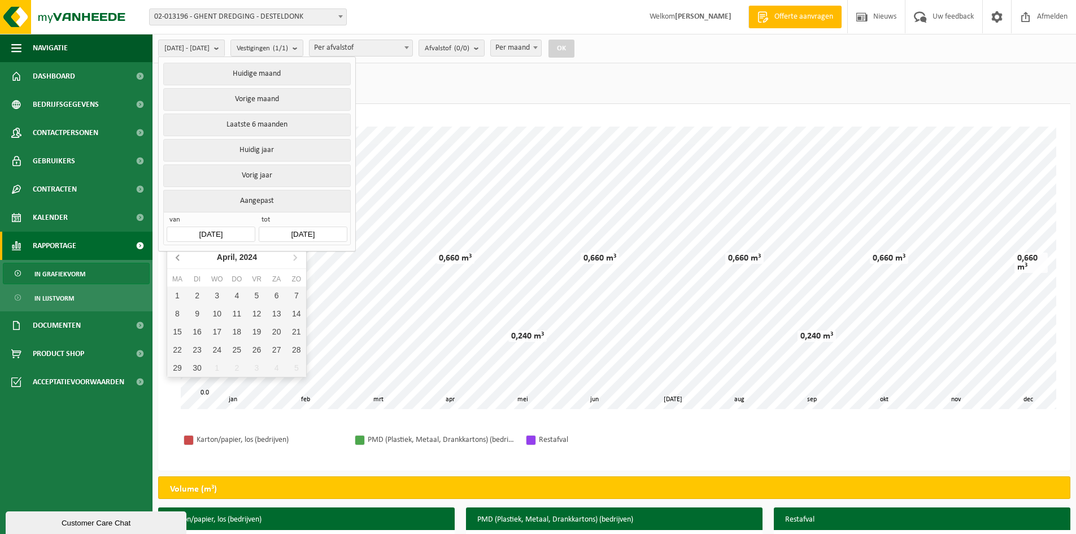
click at [177, 263] on icon at bounding box center [178, 257] width 18 height 18
click at [296, 261] on icon at bounding box center [295, 257] width 18 height 18
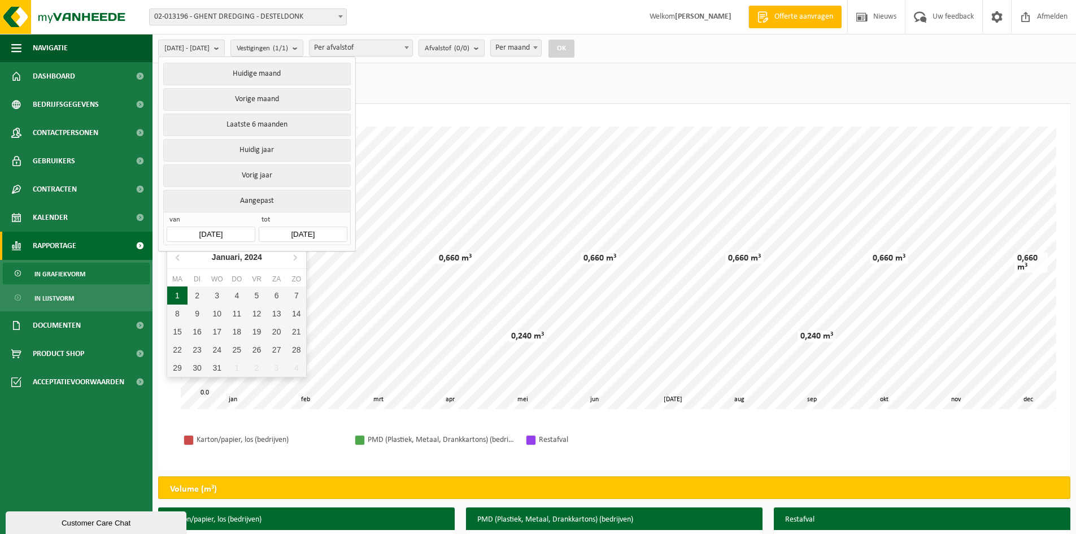
click at [174, 295] on div "1" at bounding box center [177, 295] width 20 height 18
type input "2024-01-01"
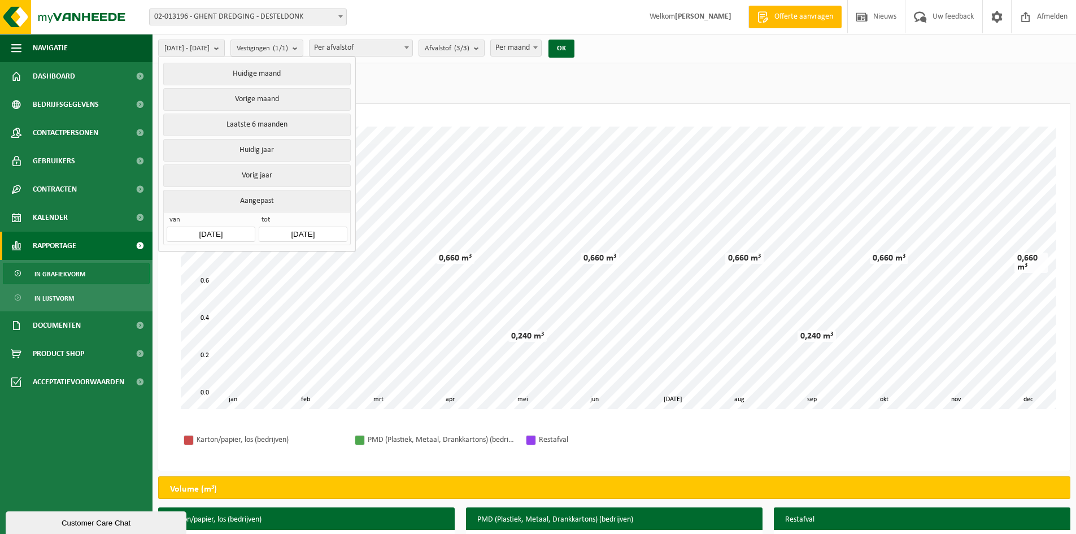
click at [303, 233] on input "[DATE]" at bounding box center [303, 233] width 88 height 15
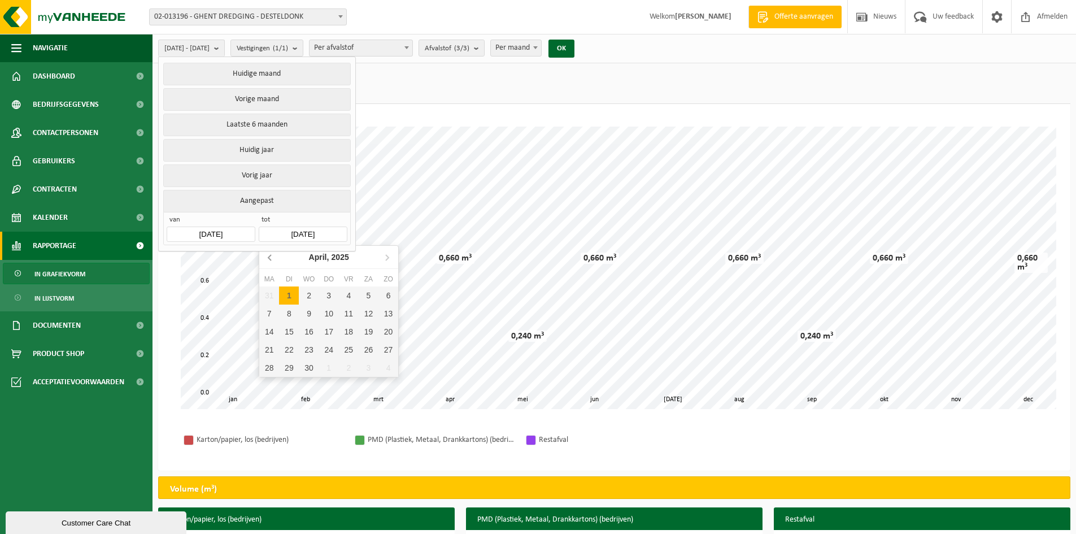
click at [267, 257] on icon at bounding box center [270, 257] width 18 height 18
click at [270, 383] on div "31" at bounding box center [269, 386] width 20 height 18
type input "2025-03-31"
type input "2024-01-01"
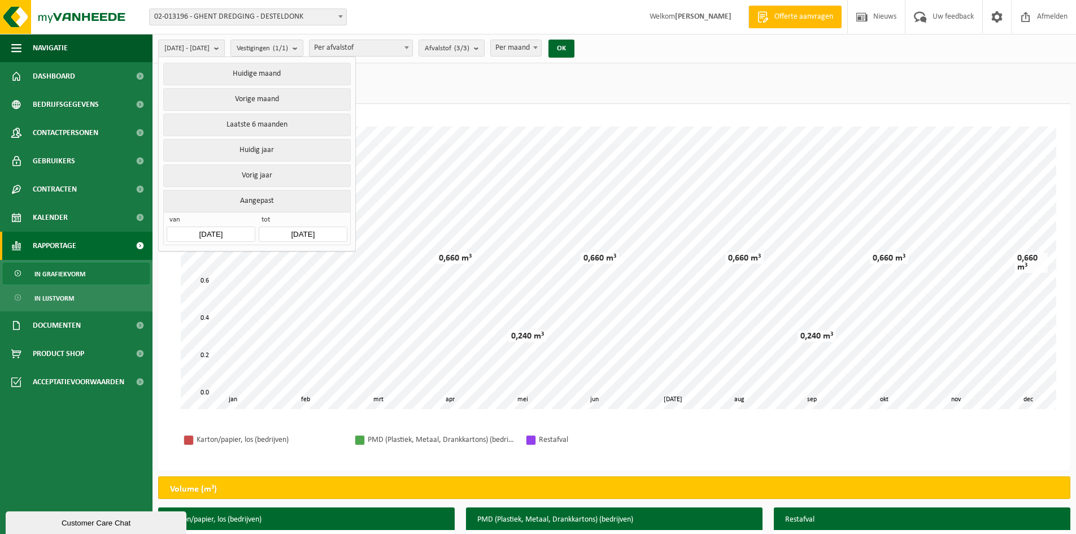
click at [300, 233] on input "2025-03-31" at bounding box center [303, 233] width 88 height 15
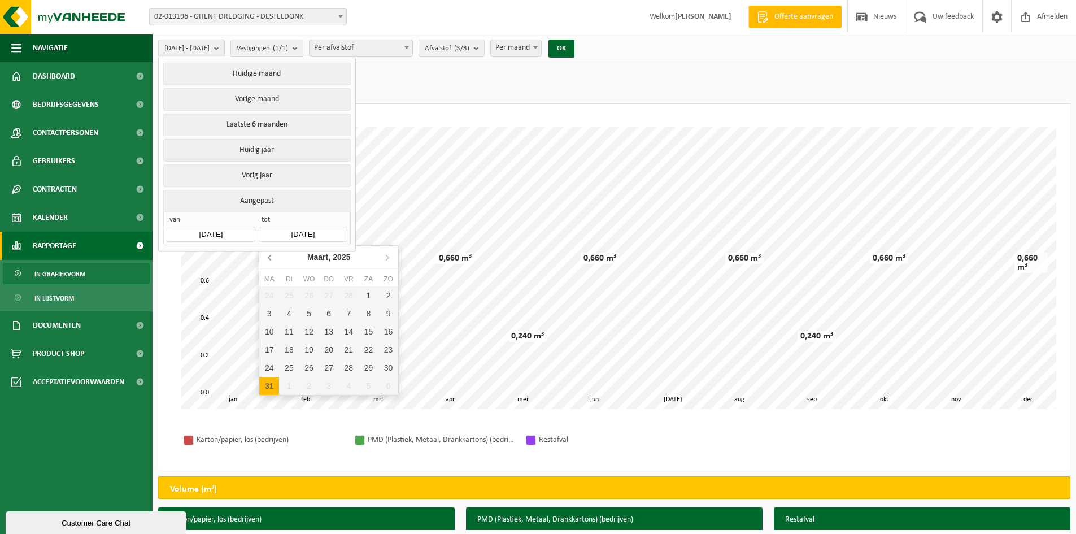
click at [267, 260] on icon at bounding box center [270, 257] width 18 height 18
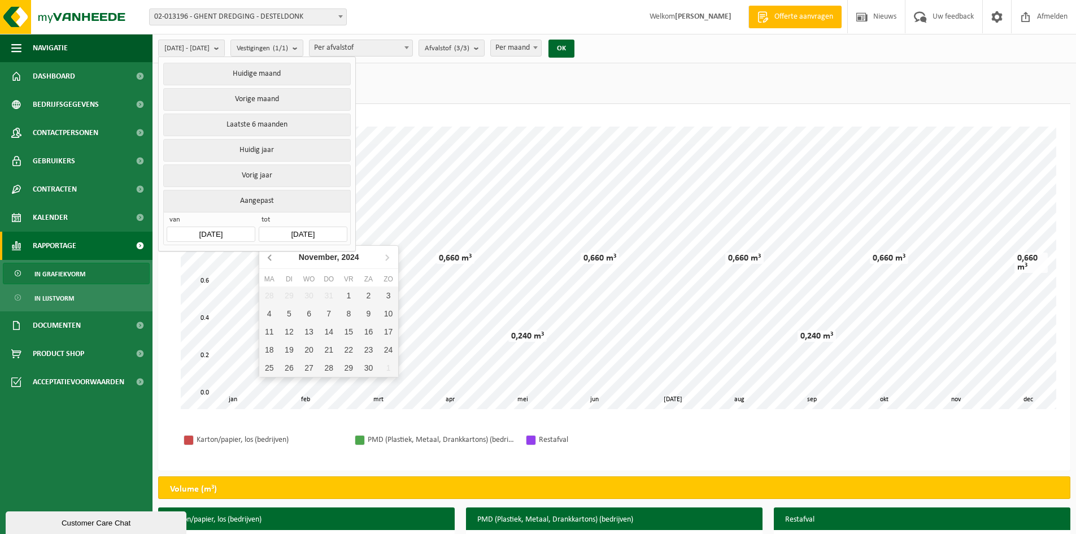
click at [267, 260] on icon at bounding box center [270, 257] width 18 height 18
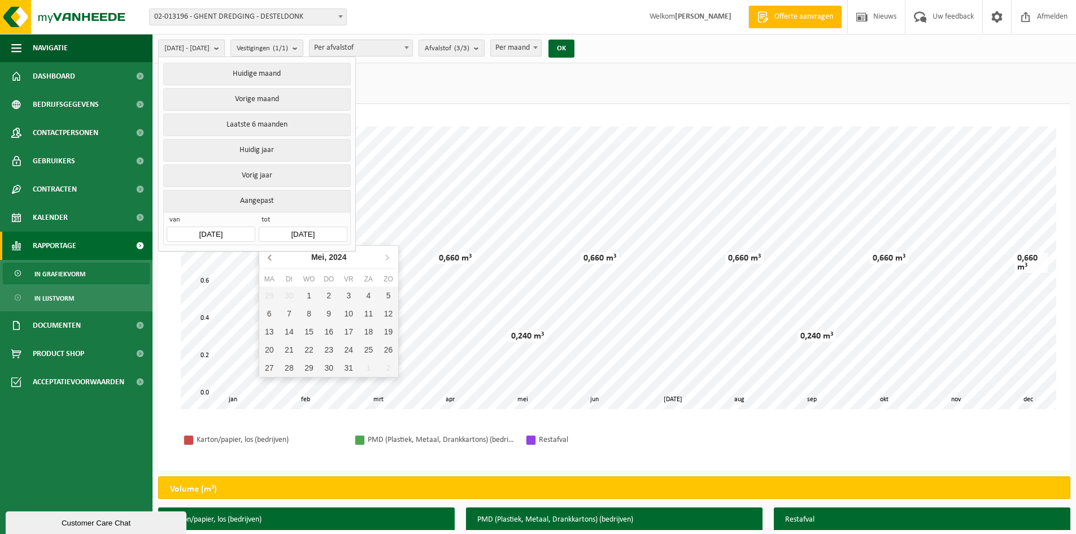
click at [267, 260] on icon at bounding box center [270, 257] width 18 height 18
click at [383, 369] on div "31" at bounding box center [388, 368] width 20 height 18
type input "2024-03-31"
type input "2024-01-01"
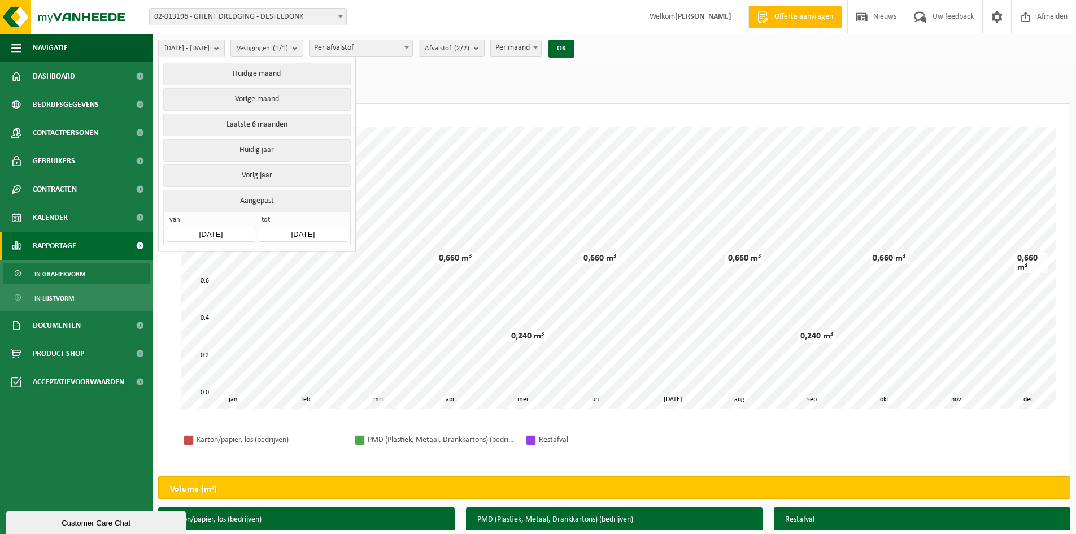
click at [443, 81] on ul "Gewicht (t) Volume (m³) (5,100 m³)" at bounding box center [614, 86] width 912 height 35
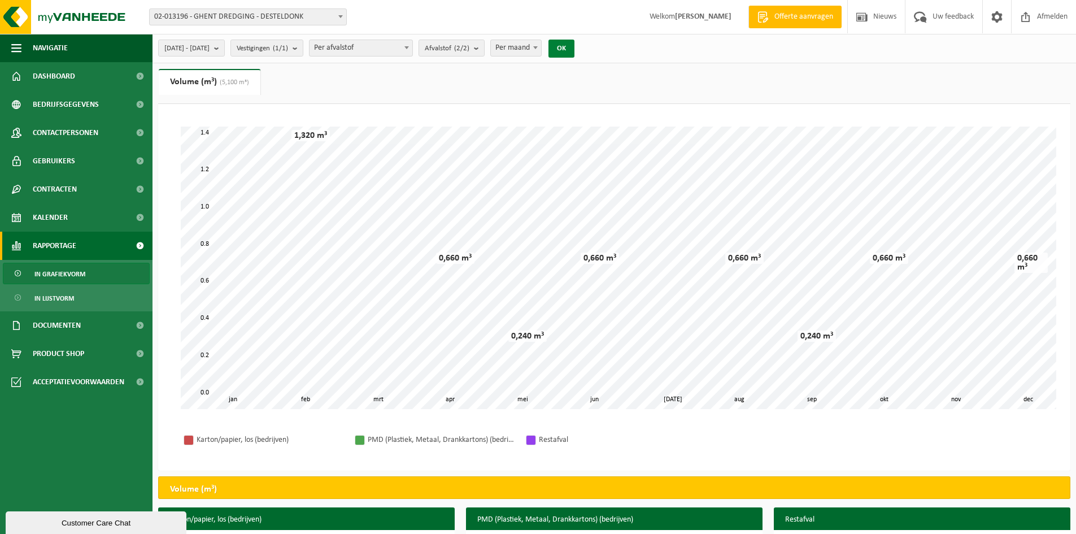
click at [574, 56] on button "OK" at bounding box center [561, 49] width 26 height 18
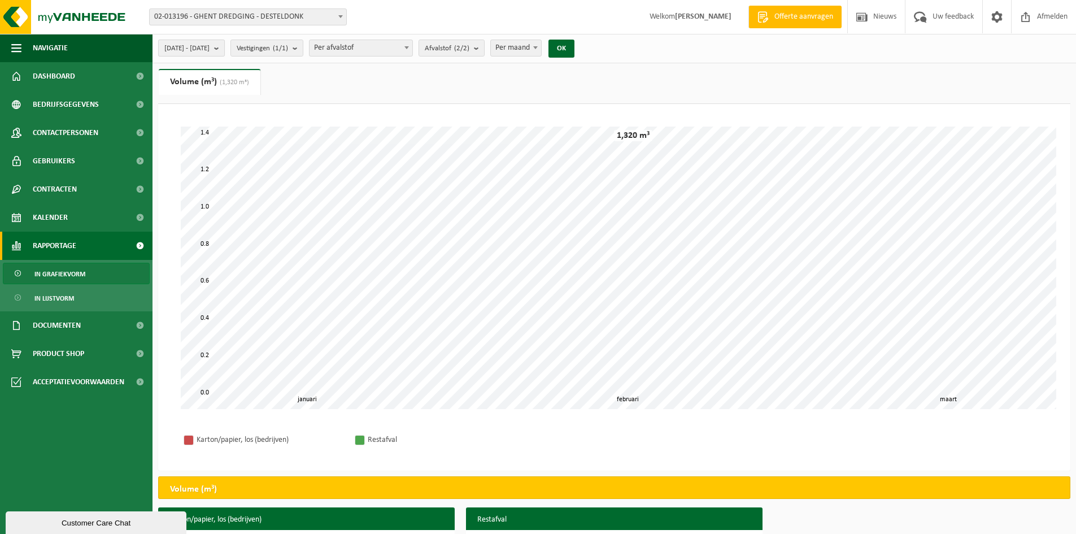
click at [209, 51] on span "2024-01-01 - 2024-03-31" at bounding box center [186, 48] width 45 height 17
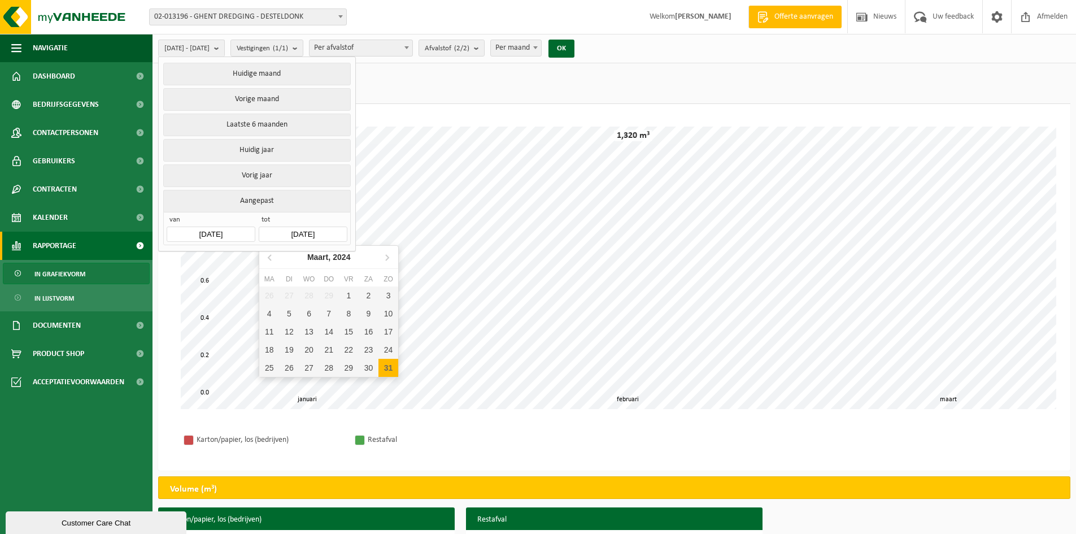
click at [317, 228] on input "2024-03-31" at bounding box center [303, 233] width 88 height 15
click at [388, 254] on icon at bounding box center [387, 257] width 18 height 18
click at [386, 368] on div "30" at bounding box center [388, 368] width 20 height 18
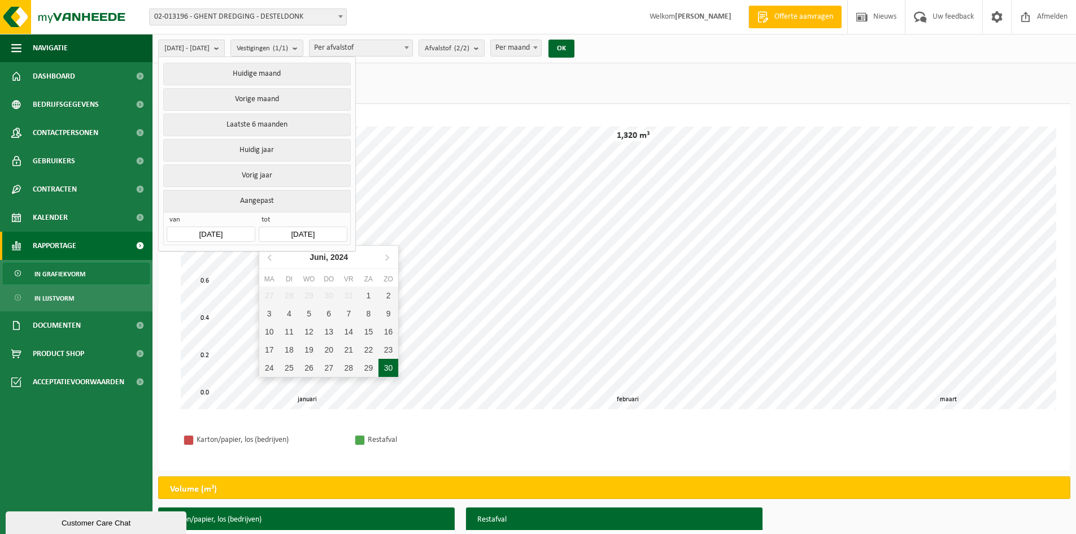
type input "2024-06-30"
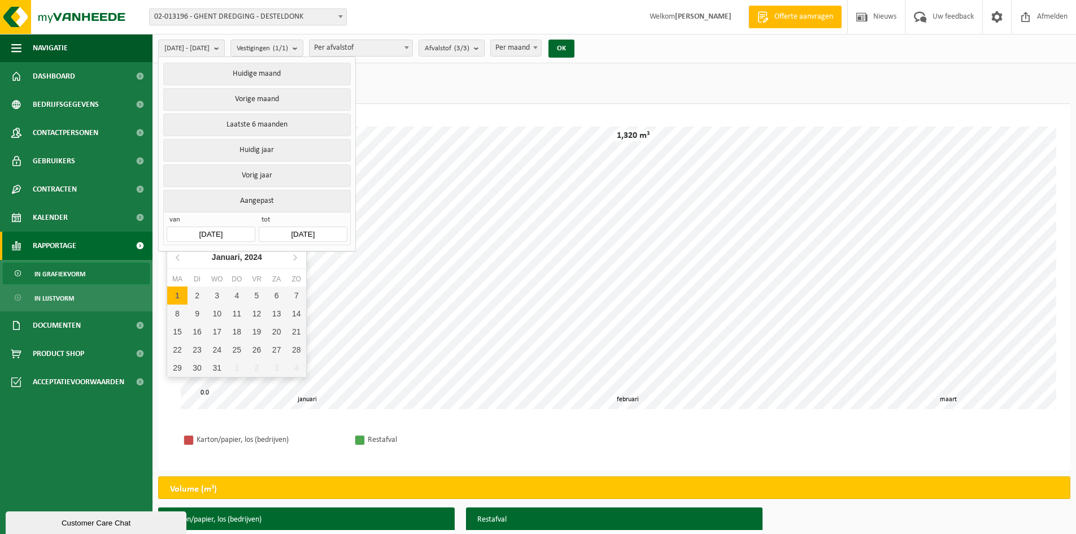
click at [238, 229] on input "2024-01-01" at bounding box center [211, 233] width 88 height 15
click at [294, 259] on icon at bounding box center [295, 257] width 18 height 18
click at [178, 298] on div "1" at bounding box center [177, 295] width 20 height 18
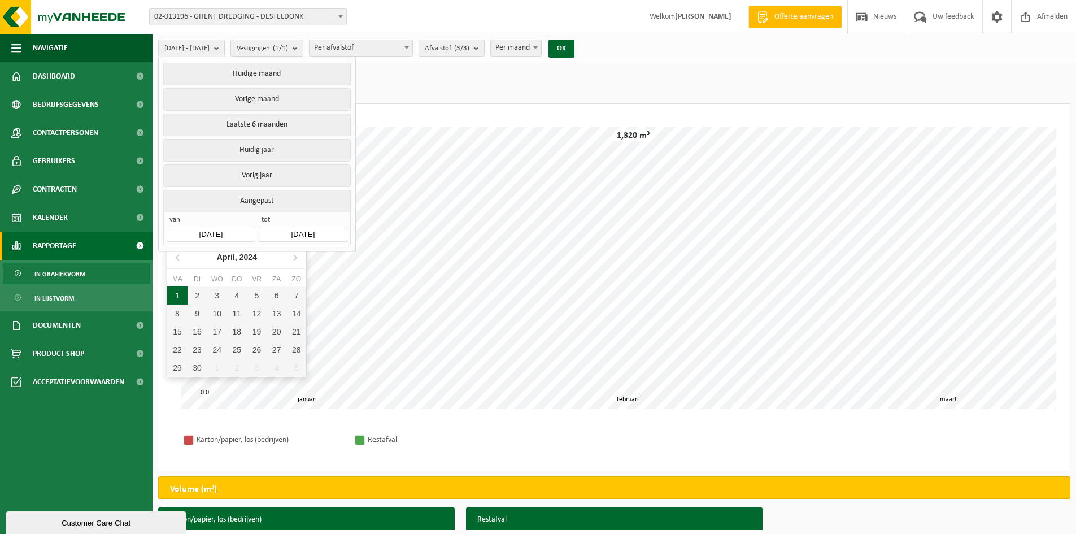
type input "2024-04-01"
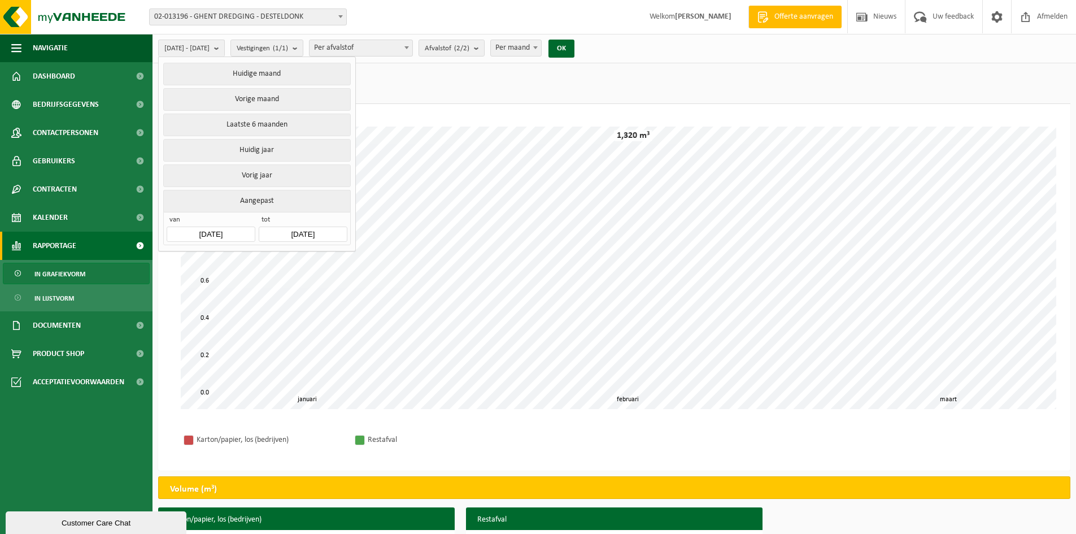
drag, startPoint x: 420, startPoint y: 81, endPoint x: 471, endPoint y: 70, distance: 52.6
click at [424, 80] on ul "Gewicht (t) Volume (m³) (1,320 m³)" at bounding box center [614, 86] width 912 height 35
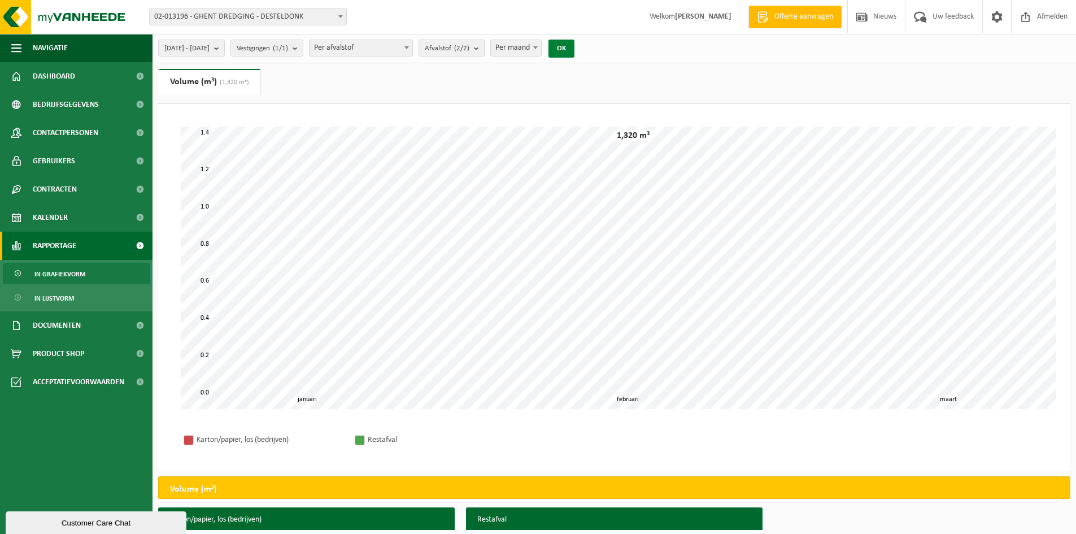
click at [574, 46] on button "OK" at bounding box center [561, 49] width 26 height 18
click at [209, 53] on span "2024-04-01 - 2024-06-30" at bounding box center [186, 48] width 45 height 17
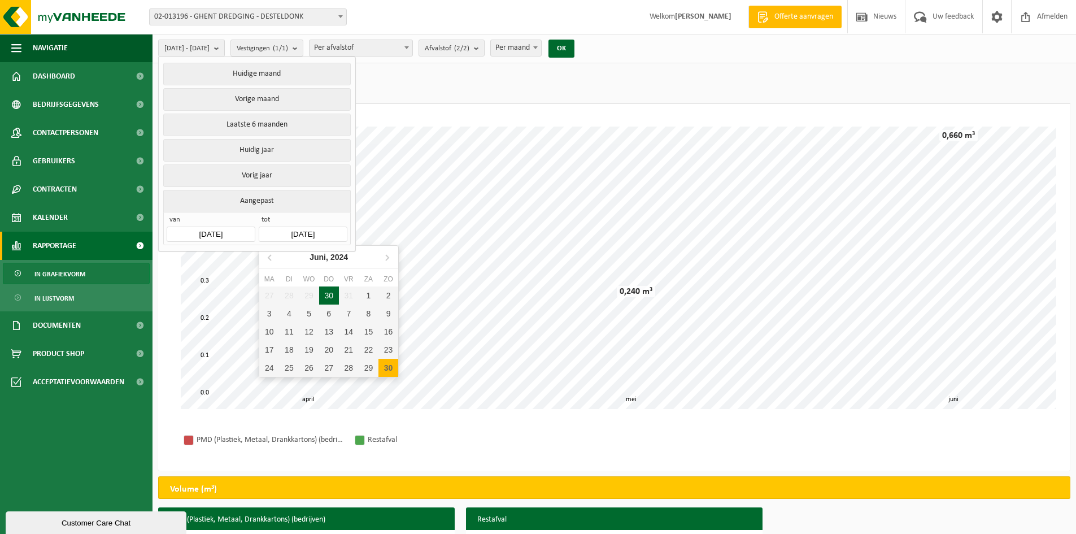
click at [305, 226] on input "2024-06-30" at bounding box center [303, 233] width 88 height 15
click at [390, 259] on icon at bounding box center [387, 257] width 18 height 18
click at [270, 388] on div "30" at bounding box center [269, 386] width 20 height 18
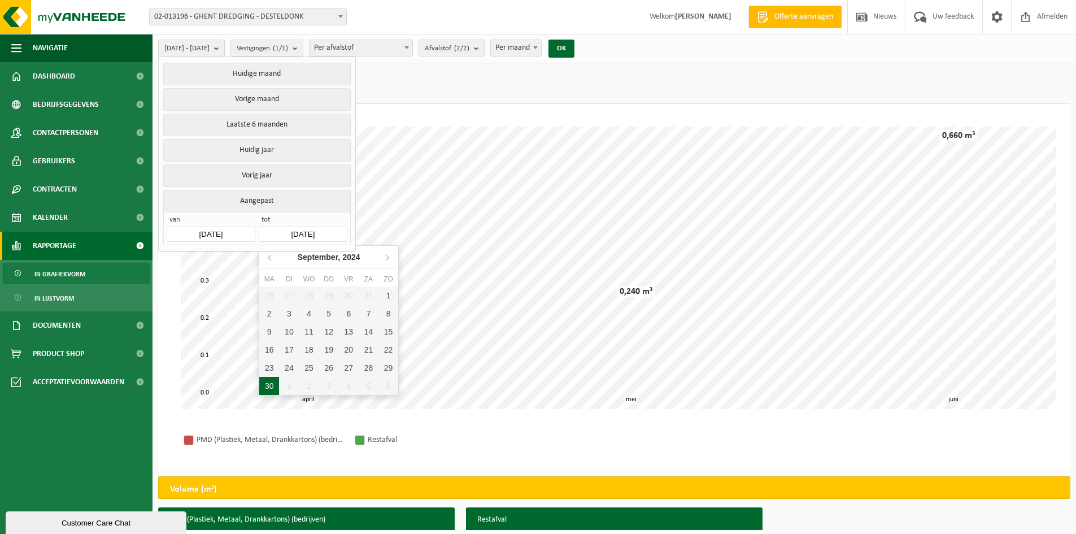
type input "2024-09-30"
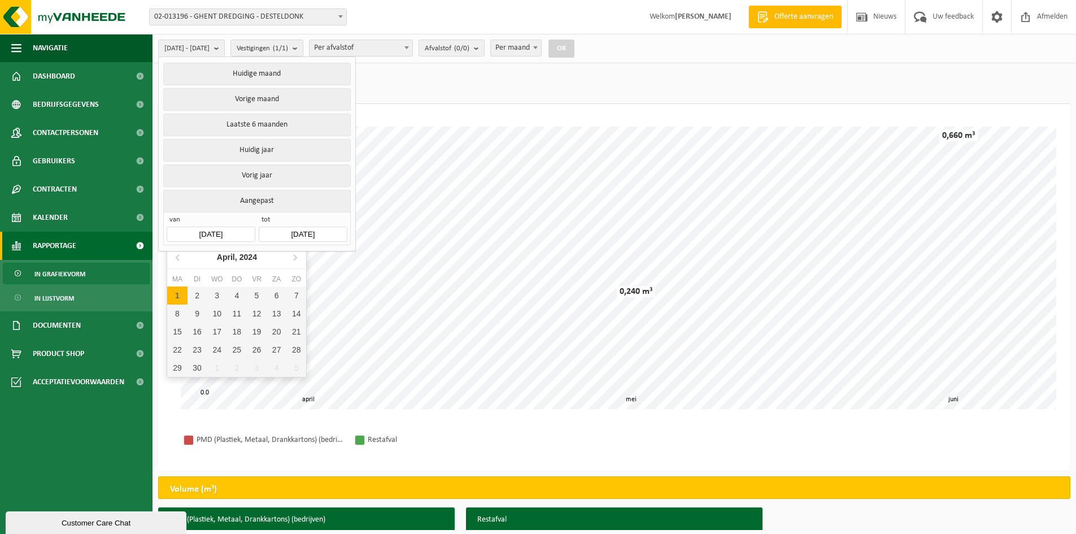
drag, startPoint x: 229, startPoint y: 230, endPoint x: 251, endPoint y: 238, distance: 22.9
click at [230, 231] on input "2024-04-01" at bounding box center [211, 233] width 88 height 15
click at [291, 254] on icon at bounding box center [295, 257] width 18 height 18
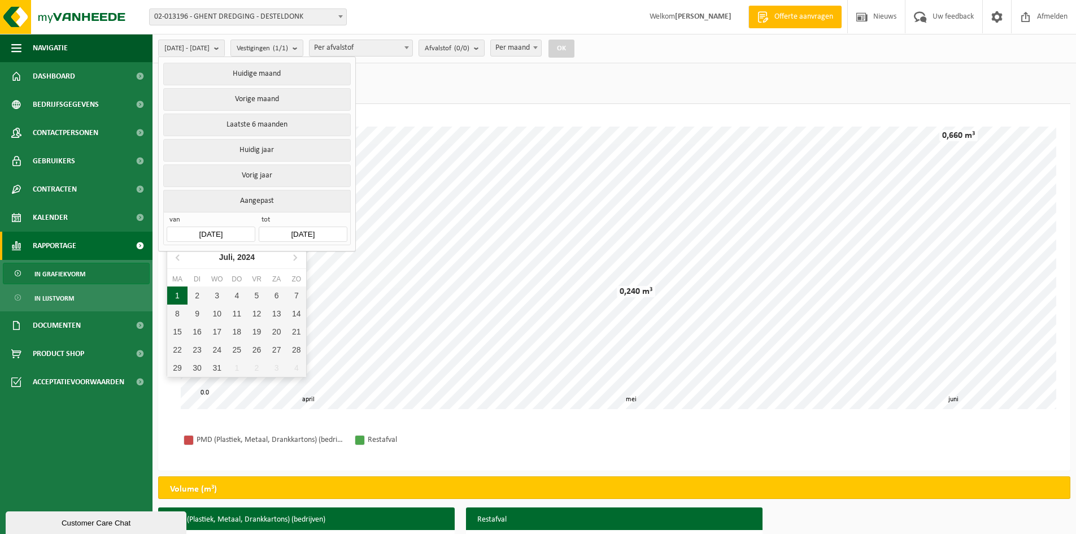
click at [178, 299] on div "1" at bounding box center [177, 295] width 20 height 18
type input "2024-07-01"
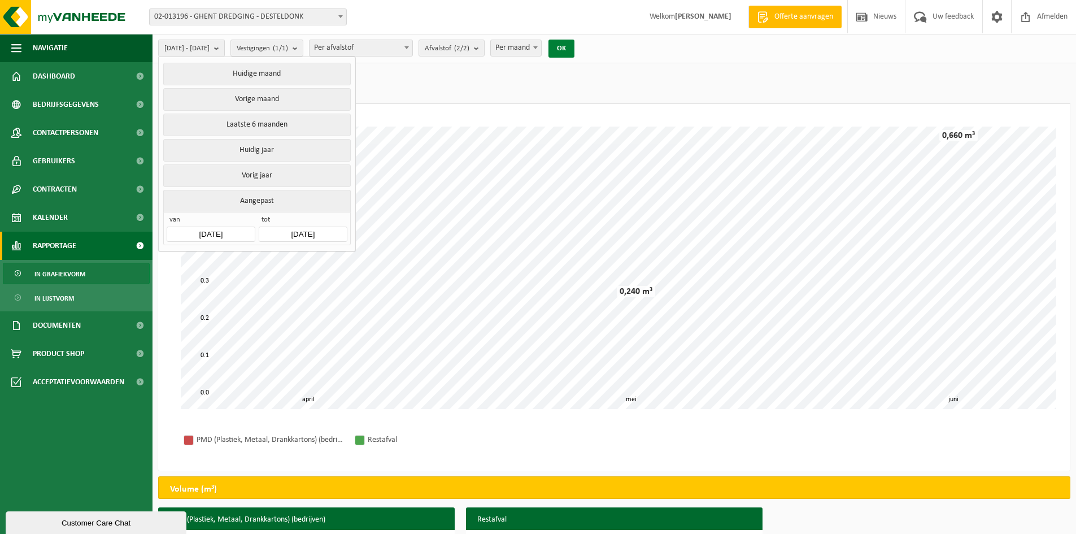
click at [574, 50] on button "OK" at bounding box center [561, 49] width 26 height 18
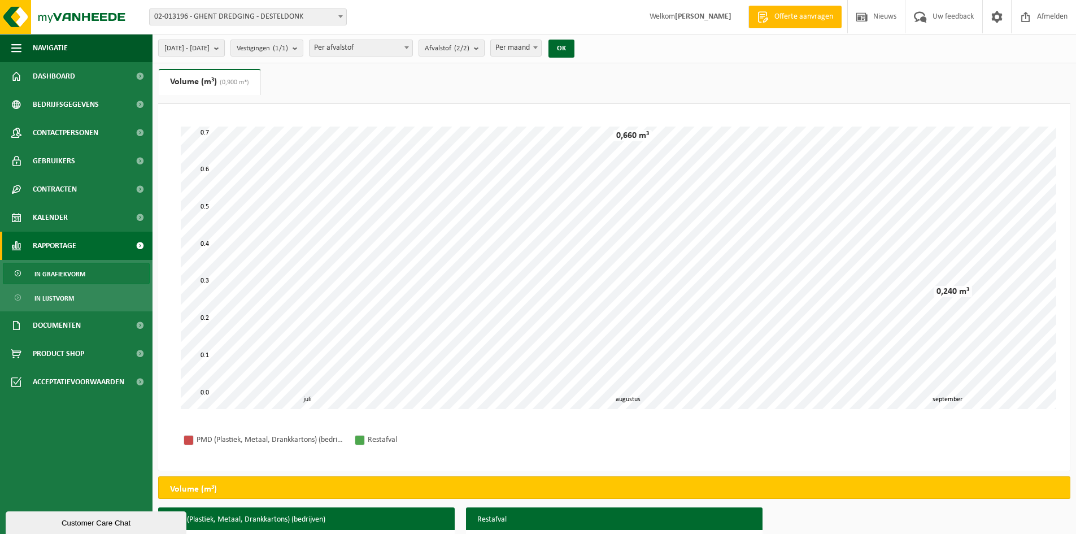
click at [209, 50] on span "2024-07-01 - 2024-09-30" at bounding box center [186, 48] width 45 height 17
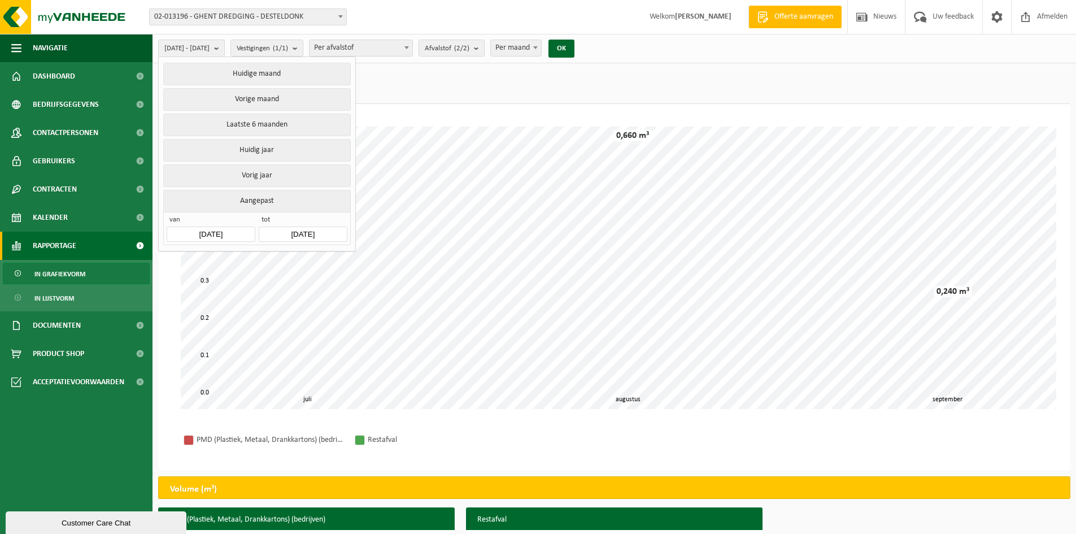
click at [331, 232] on input "2024-09-30" at bounding box center [303, 233] width 88 height 15
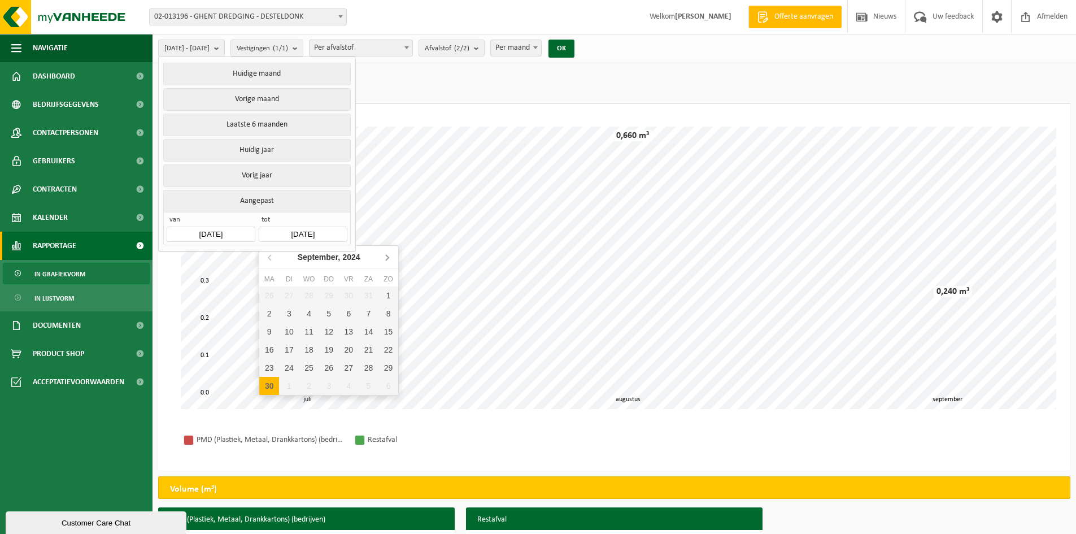
click at [385, 255] on icon at bounding box center [387, 257] width 18 height 18
click at [384, 255] on icon at bounding box center [387, 257] width 18 height 18
drag, startPoint x: 294, startPoint y: 385, endPoint x: 292, endPoint y: 363, distance: 22.1
click at [294, 383] on div "31" at bounding box center [289, 386] width 20 height 18
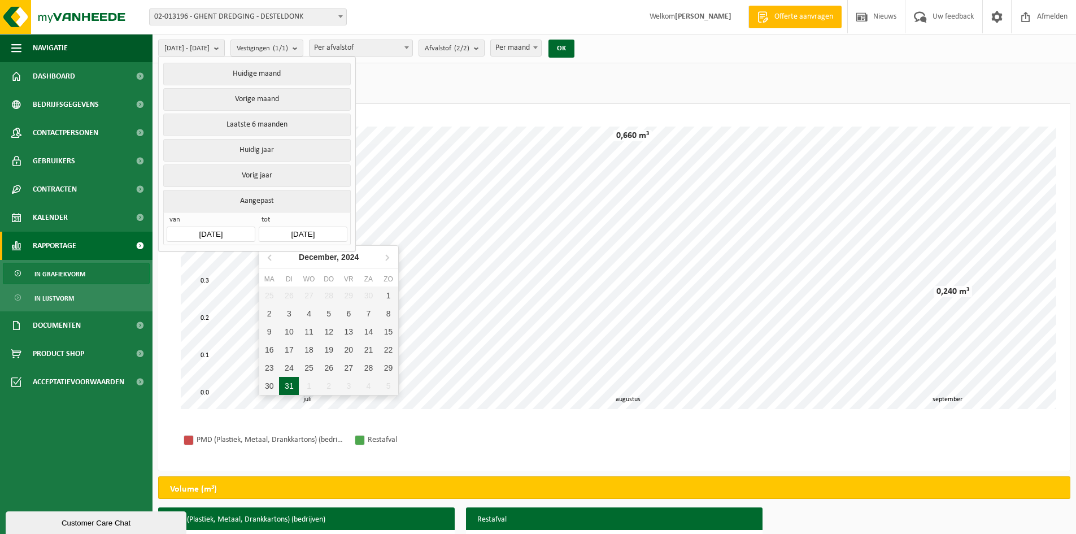
type input "2024-12-31"
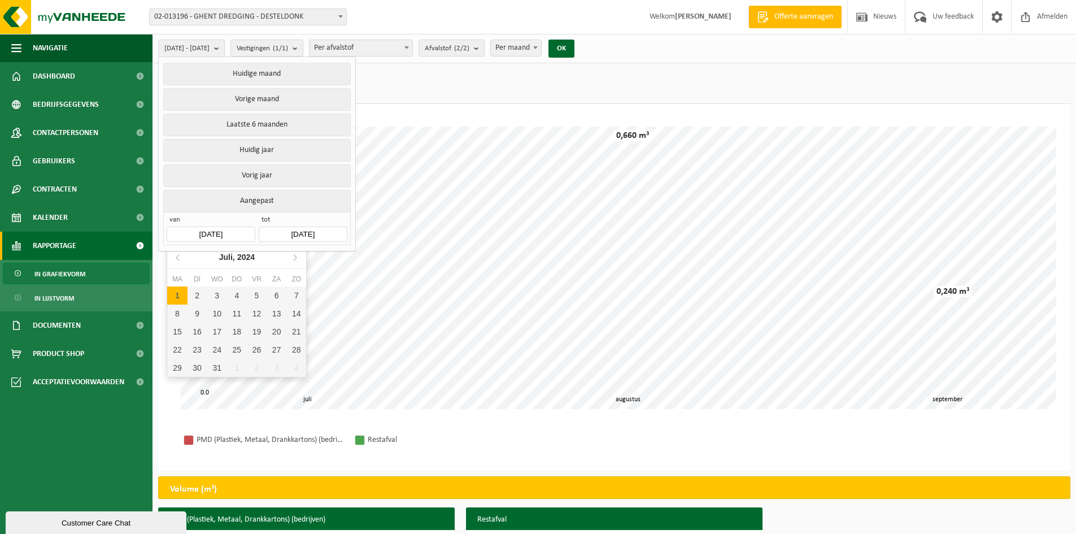
click at [232, 226] on input "2024-07-01" at bounding box center [211, 233] width 88 height 15
click at [290, 260] on icon at bounding box center [295, 257] width 18 height 18
click at [291, 260] on icon at bounding box center [295, 257] width 18 height 18
drag, startPoint x: 200, startPoint y: 293, endPoint x: 292, endPoint y: 233, distance: 109.3
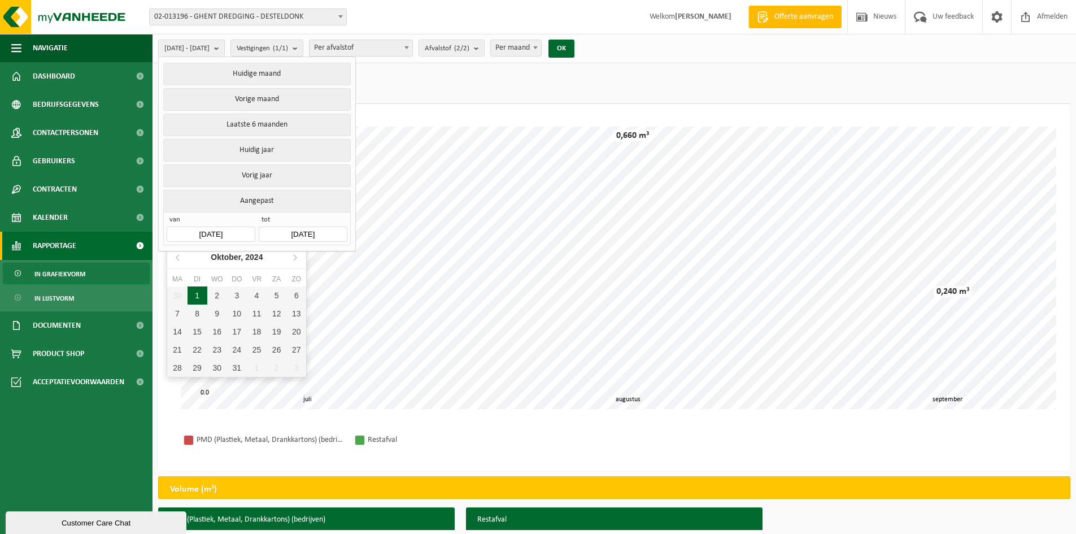
click at [203, 293] on div "1" at bounding box center [197, 295] width 20 height 18
type input "2024-10-01"
type input "2024-12-31"
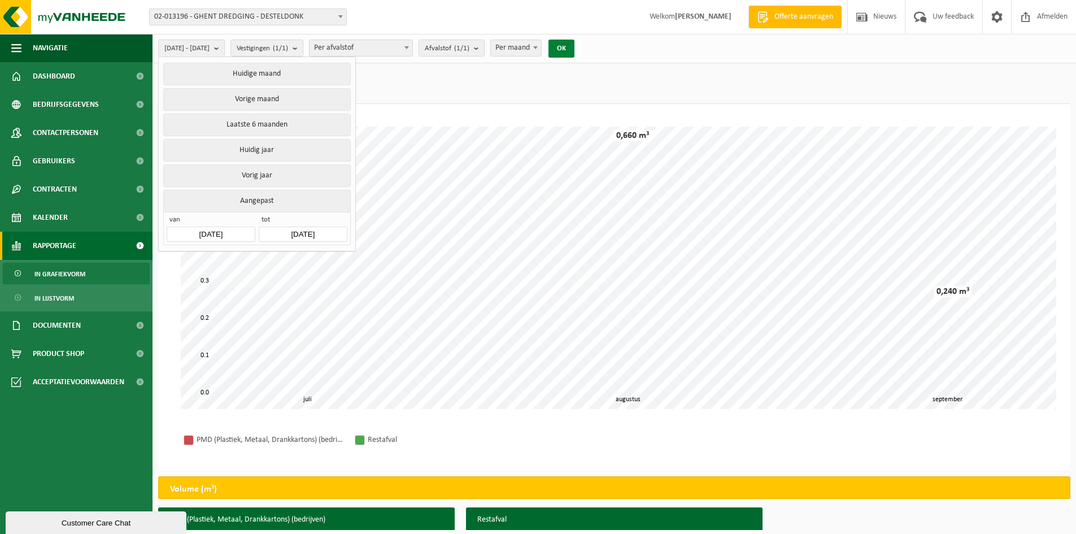
drag, startPoint x: 578, startPoint y: 38, endPoint x: 601, endPoint y: 44, distance: 24.0
click at [586, 42] on div "2024-10-01 - 2024-12-31 Huidige maand Vorige maand Laatste 6 maanden Huidig jaa…" at bounding box center [369, 48] width 434 height 24
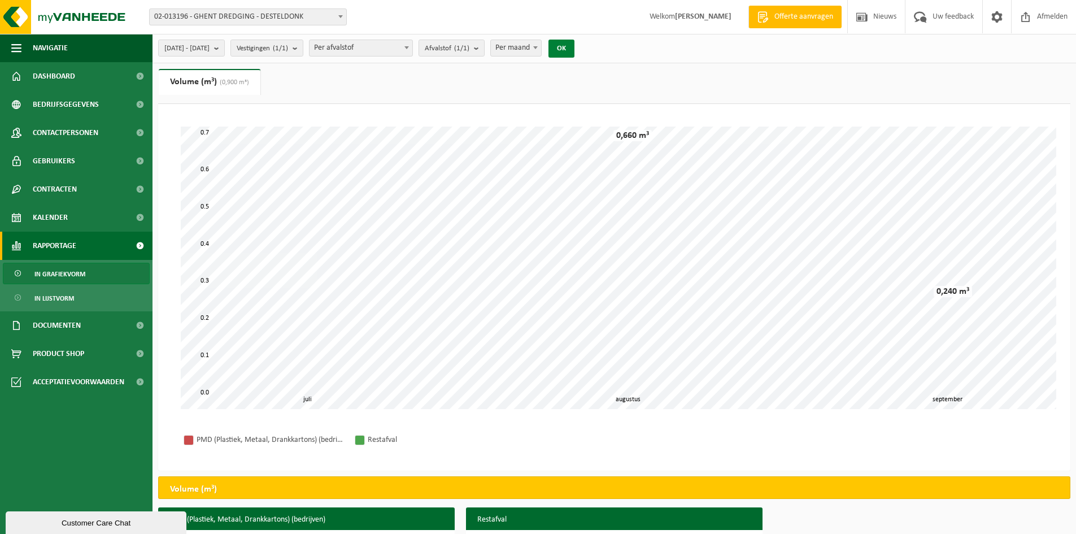
click at [574, 45] on button "OK" at bounding box center [561, 49] width 26 height 18
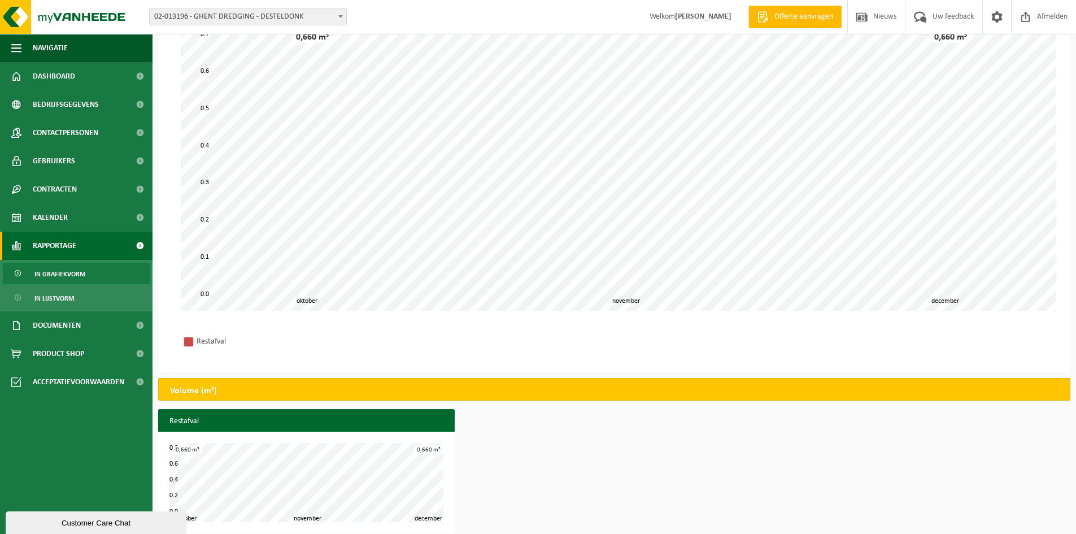
scroll to position [108, 0]
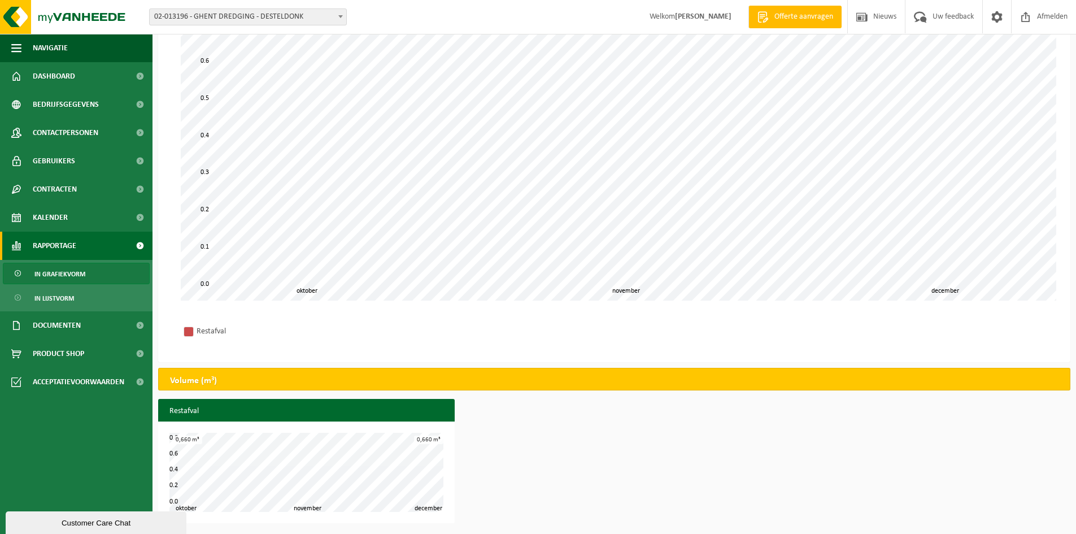
click at [526, 431] on div "Restafval november oktober december 0.0 0.8 0.2 0.4 0.6 0,660 m³ 0,660 m³" at bounding box center [613, 464] width 923 height 130
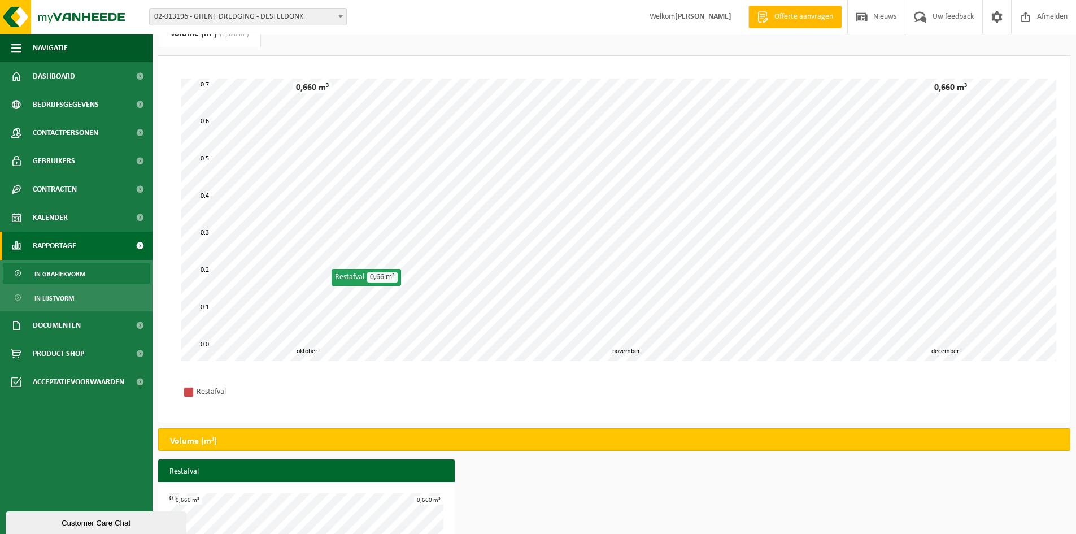
scroll to position [0, 0]
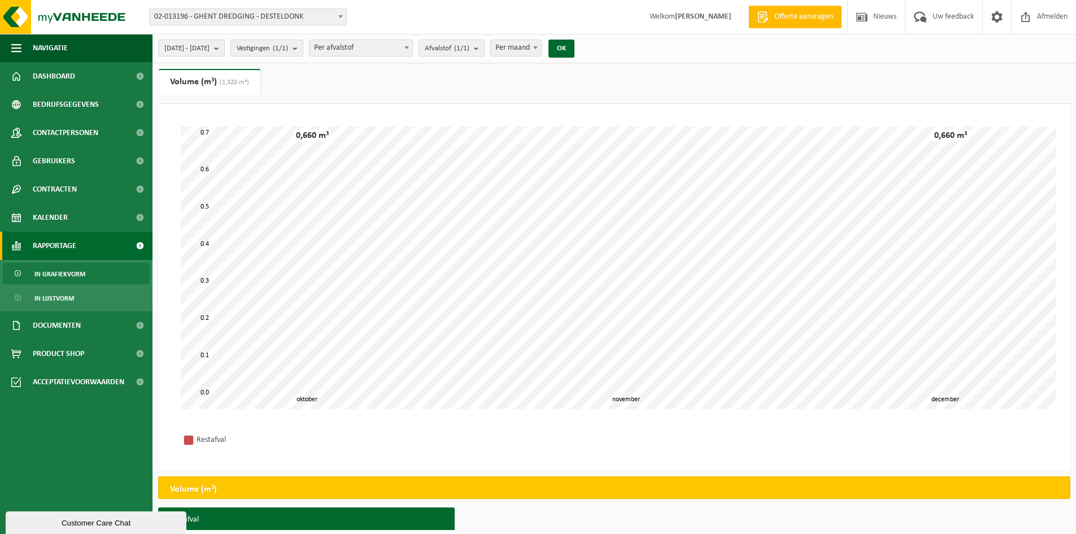
click at [209, 50] on span "2024-10-01 - 2024-12-31" at bounding box center [186, 48] width 45 height 17
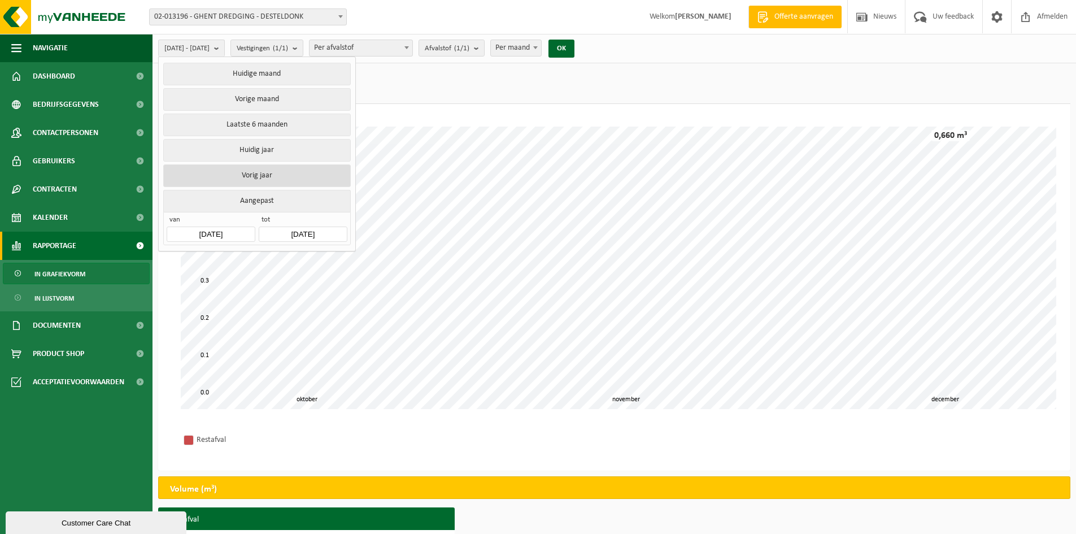
click at [255, 170] on button "Vorig jaar" at bounding box center [256, 175] width 187 height 23
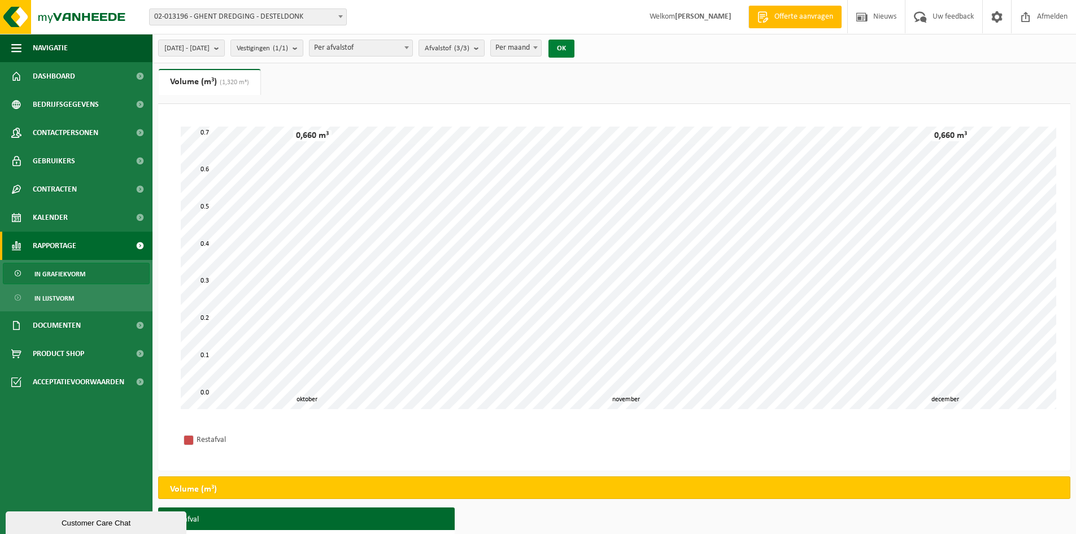
click at [574, 49] on button "OK" at bounding box center [561, 49] width 26 height 18
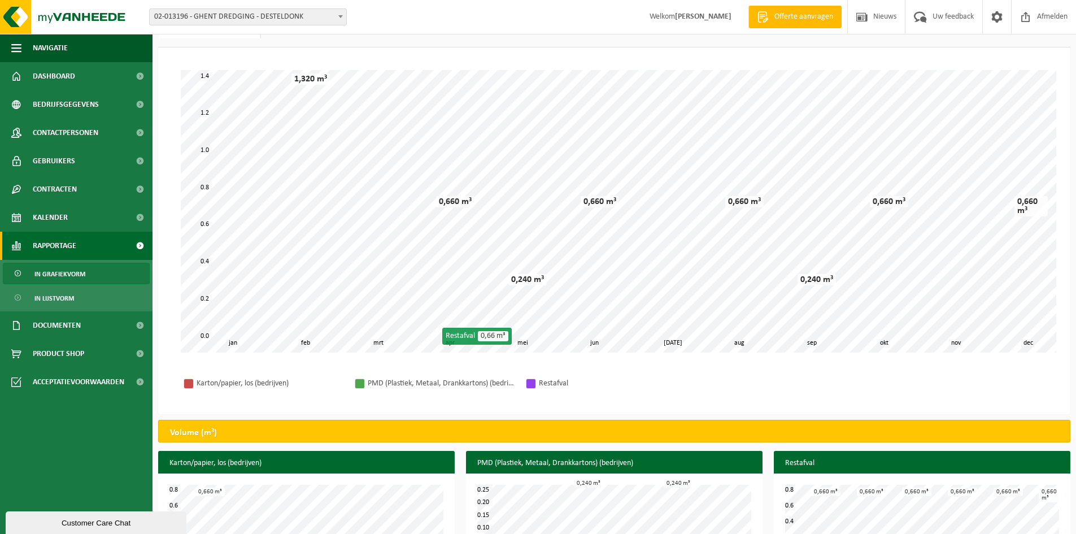
scroll to position [108, 0]
